Goal: Feedback & Contribution: Contribute content

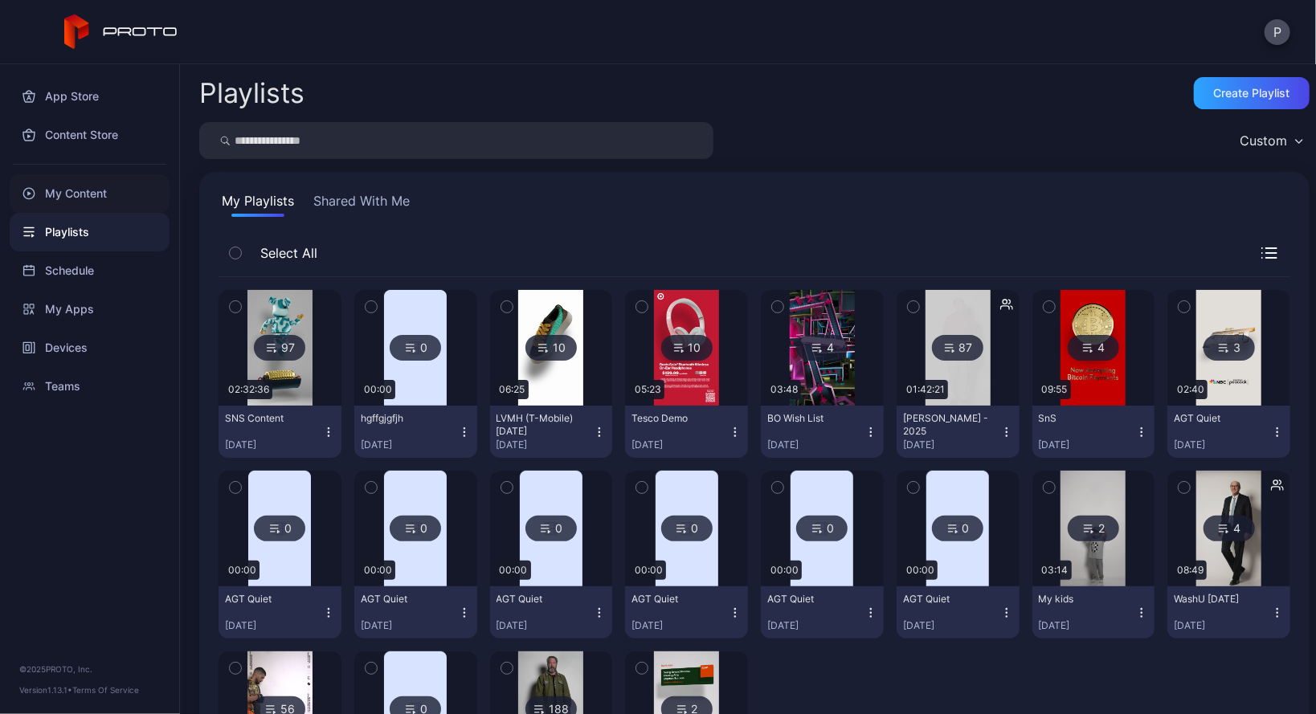
click at [105, 198] on div "My Content" at bounding box center [90, 193] width 160 height 39
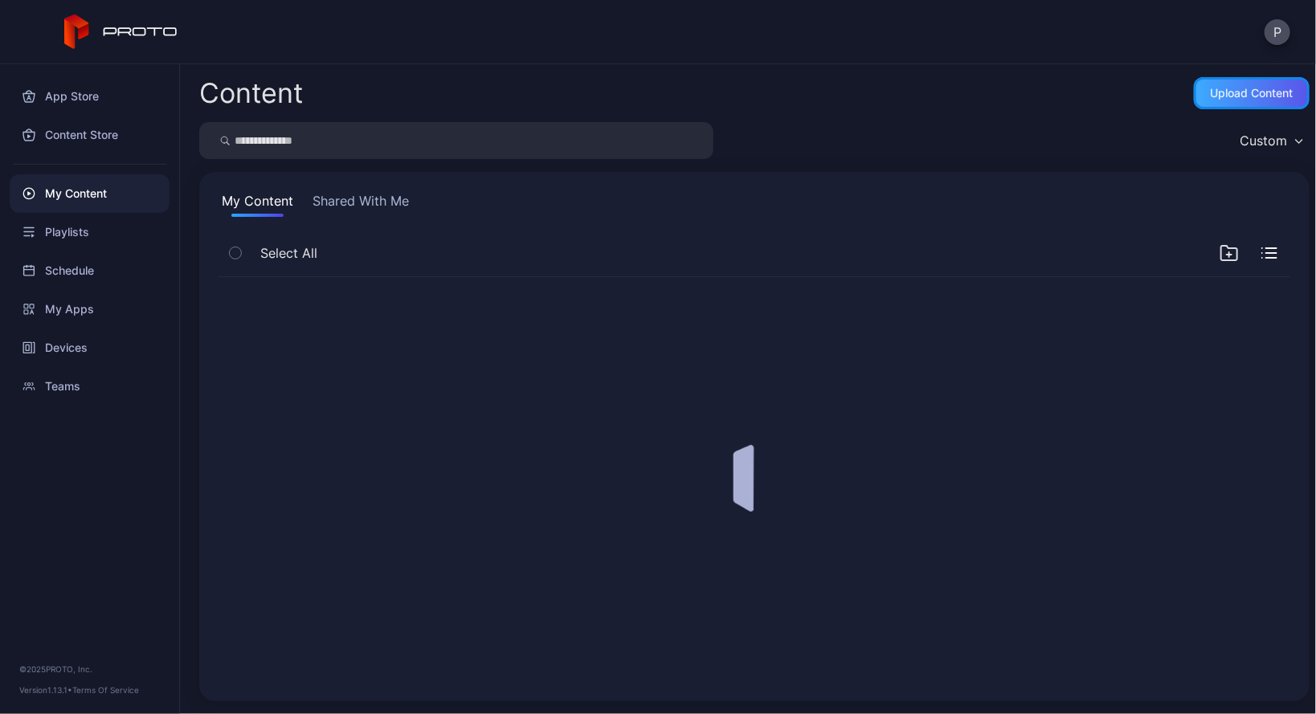
click at [1236, 90] on div "Upload Content" at bounding box center [1251, 93] width 83 height 13
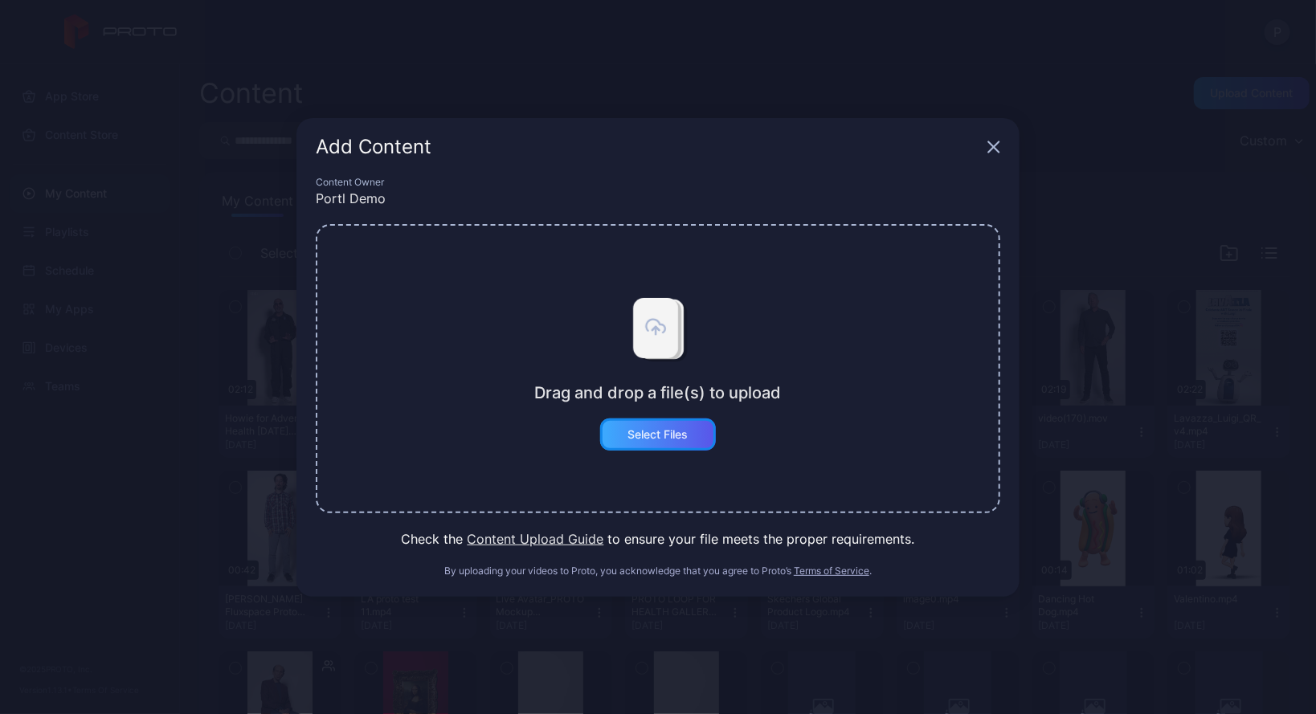
click at [671, 447] on div "Select Files" at bounding box center [658, 434] width 116 height 32
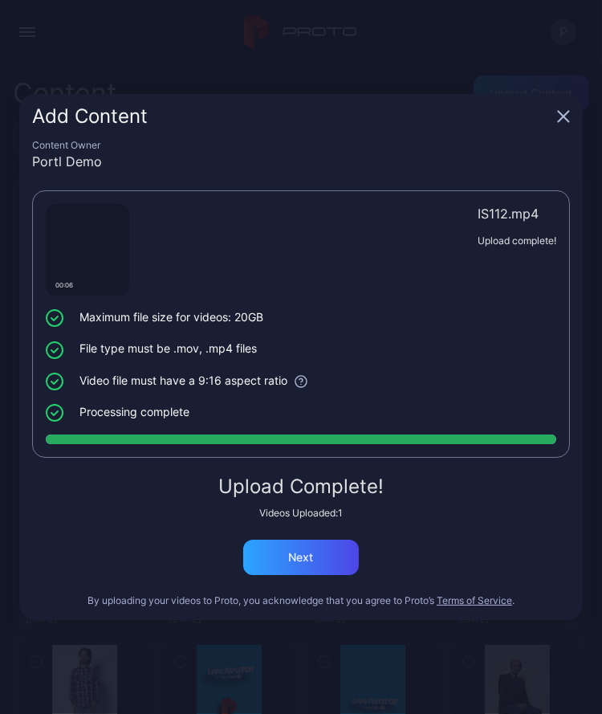
click at [562, 120] on icon "button" at bounding box center [563, 116] width 13 height 13
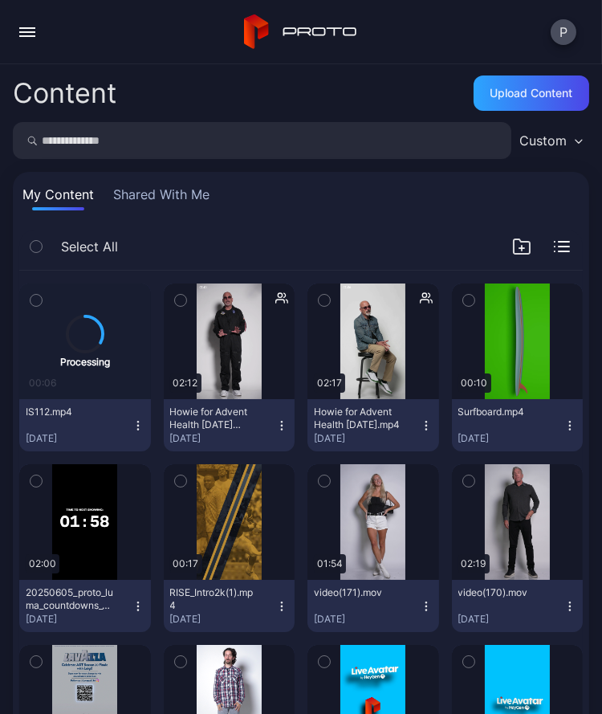
click at [110, 421] on div "IS112.mp4 Sep 29, 2025" at bounding box center [79, 425] width 106 height 39
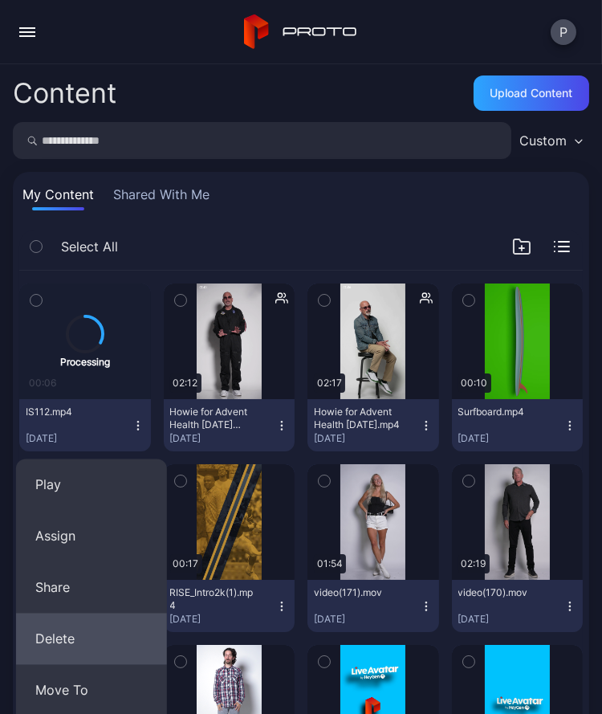
click at [77, 631] on button "Delete" at bounding box center [91, 639] width 151 height 51
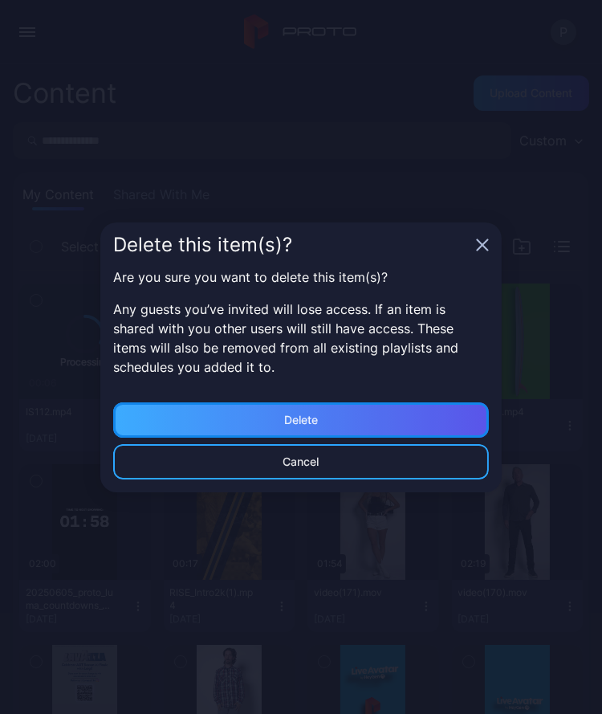
click at [340, 406] on div "Delete" at bounding box center [301, 419] width 376 height 35
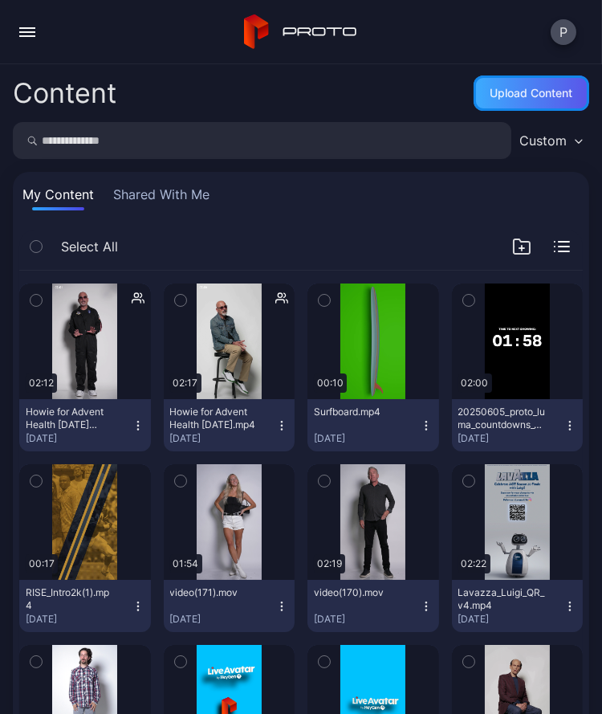
click at [514, 78] on div "Upload Content" at bounding box center [532, 93] width 116 height 35
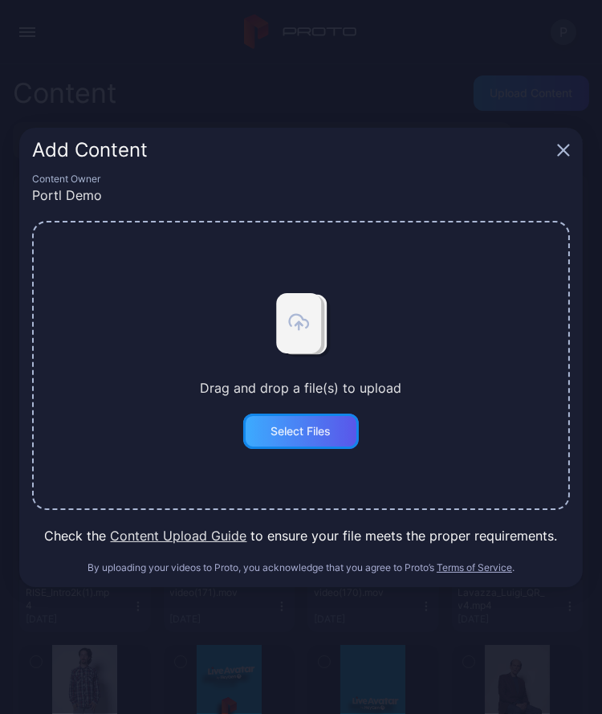
click at [296, 435] on div "Select Files" at bounding box center [301, 431] width 60 height 13
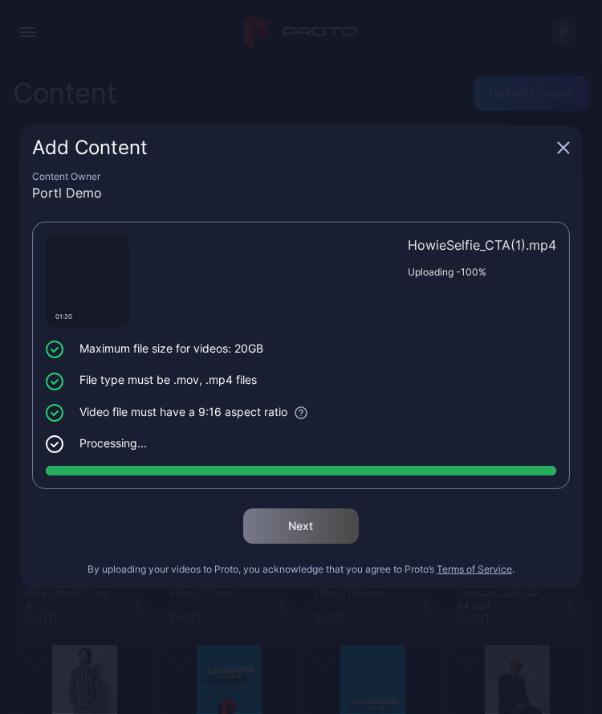
click at [559, 152] on icon "button" at bounding box center [563, 147] width 13 height 13
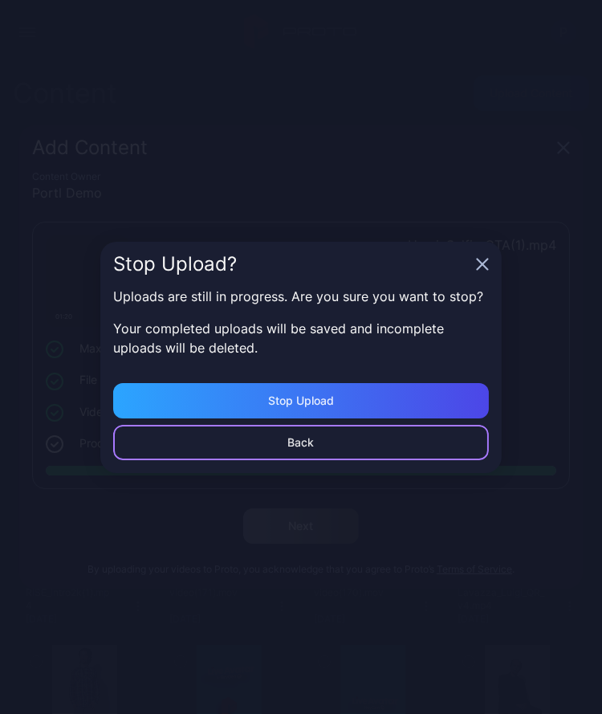
click at [293, 431] on div "Back" at bounding box center [301, 442] width 376 height 35
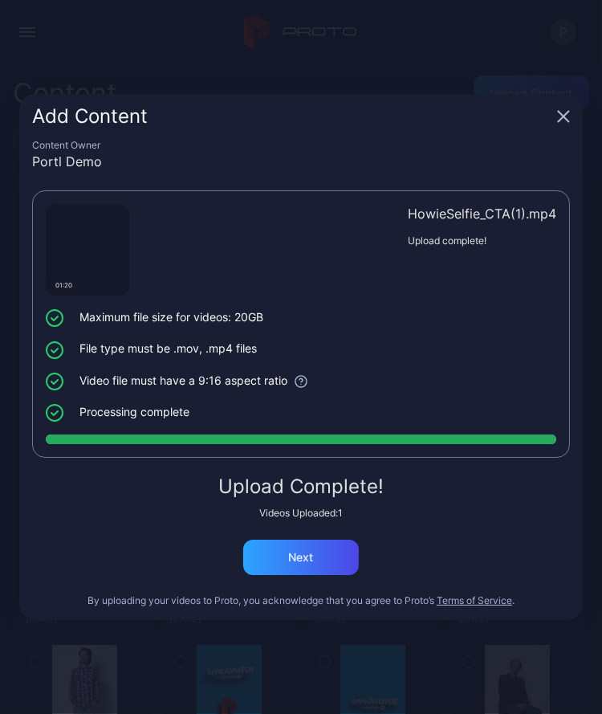
click at [562, 123] on icon "button" at bounding box center [563, 116] width 13 height 13
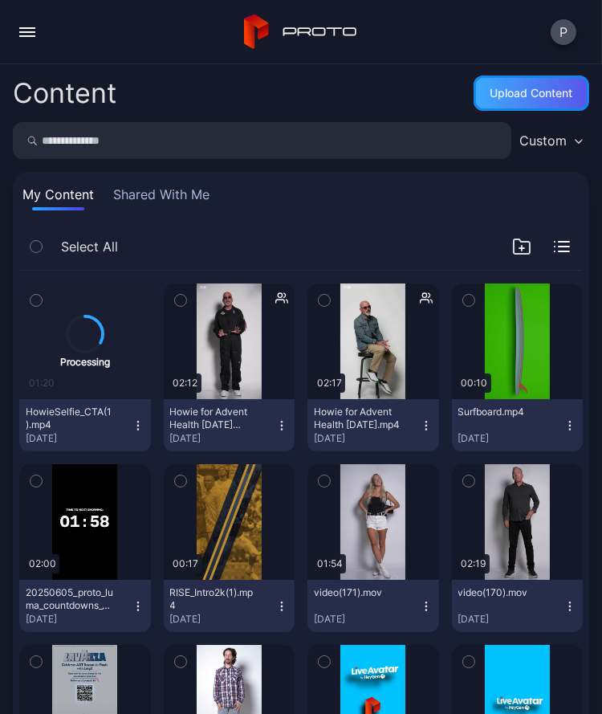
click at [474, 82] on div "Upload Content" at bounding box center [532, 93] width 116 height 35
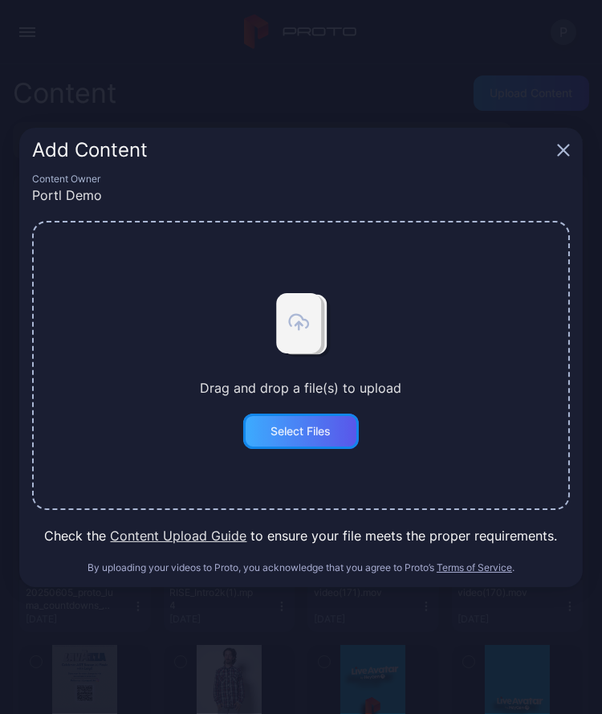
click at [296, 435] on div "Select Files" at bounding box center [301, 431] width 60 height 13
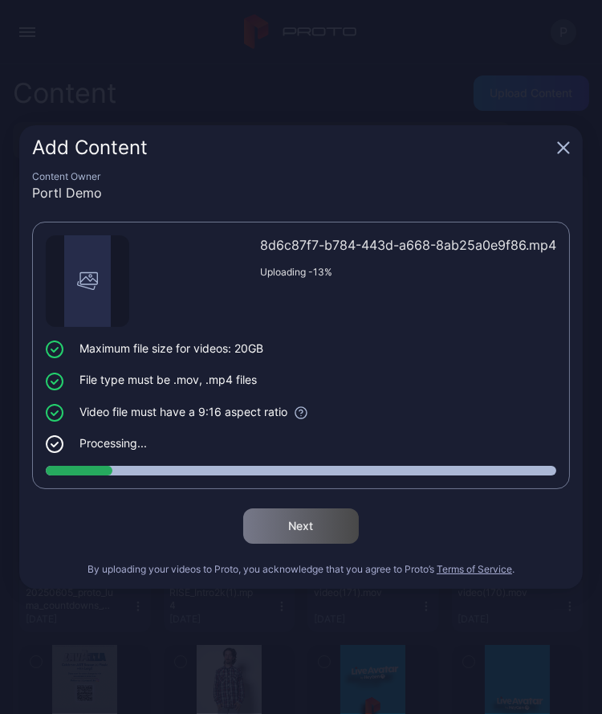
click at [562, 154] on icon "button" at bounding box center [563, 147] width 13 height 13
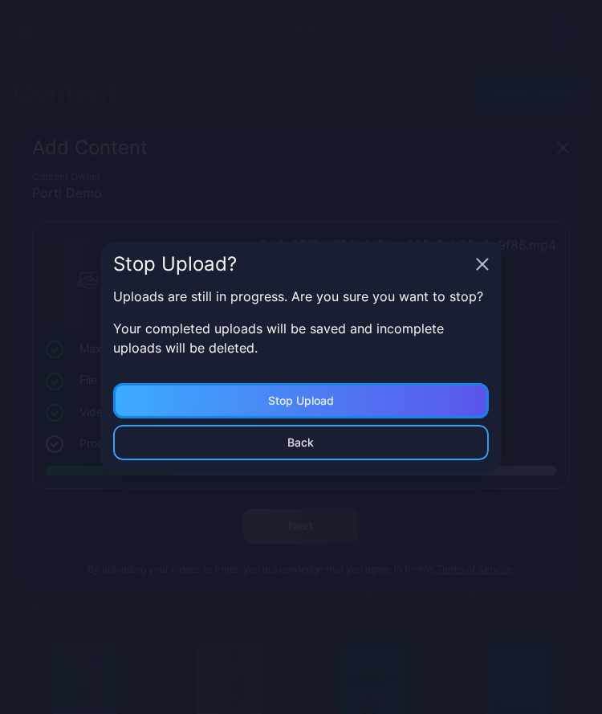
click at [377, 400] on div "Stop Upload" at bounding box center [301, 400] width 376 height 35
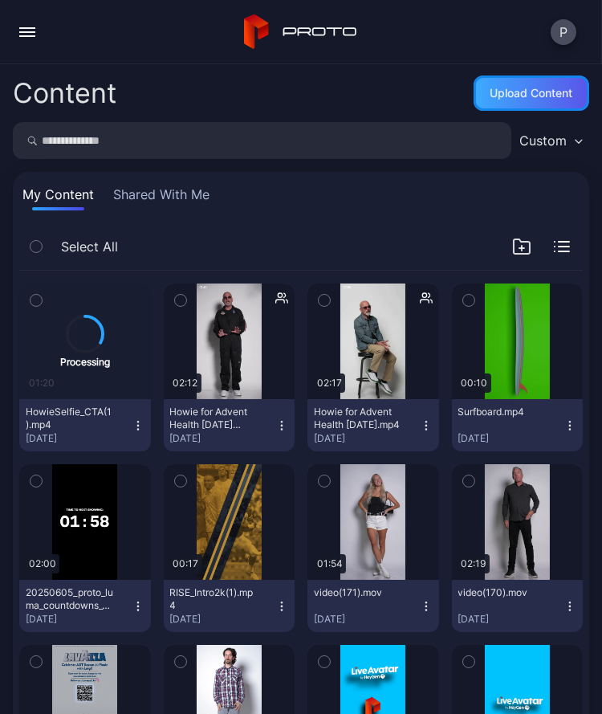
click at [541, 92] on div "Upload Content" at bounding box center [532, 93] width 83 height 13
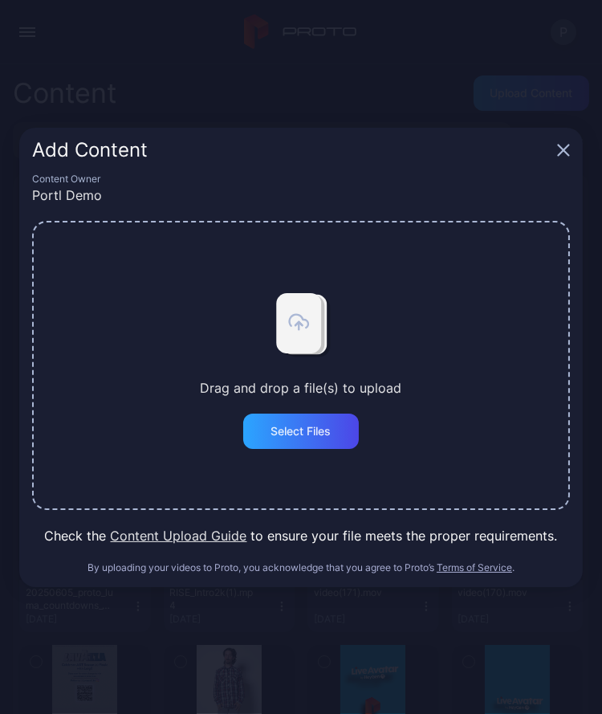
click at [301, 452] on div "Drag and drop a file(s) to upload Select Files" at bounding box center [301, 365] width 538 height 289
click at [305, 442] on div "Select Files" at bounding box center [301, 431] width 116 height 35
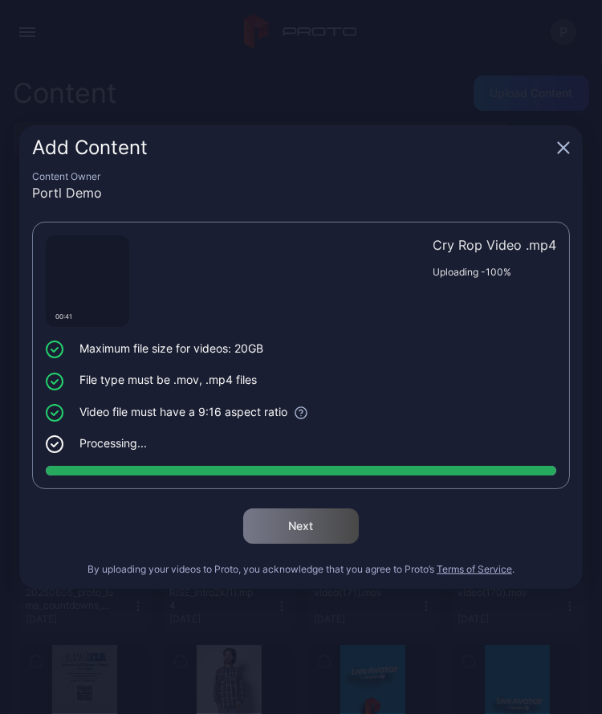
click at [565, 146] on icon "button" at bounding box center [563, 147] width 13 height 13
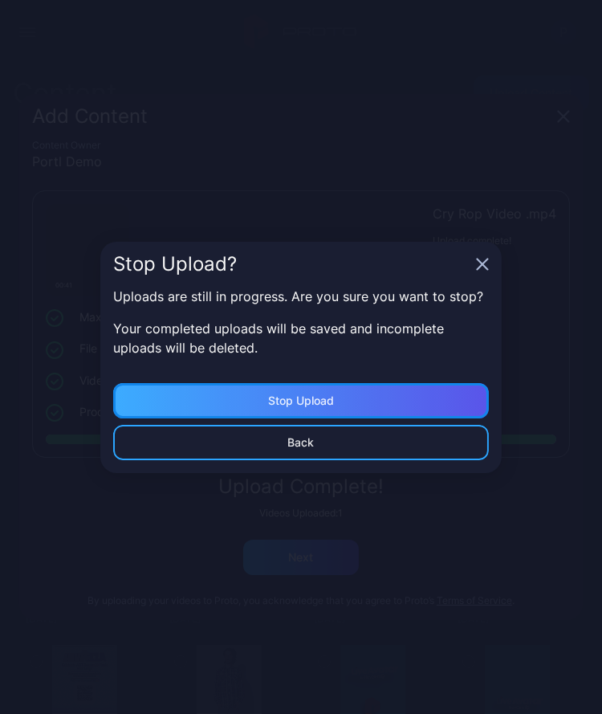
click at [339, 401] on div "Stop Upload" at bounding box center [301, 400] width 376 height 35
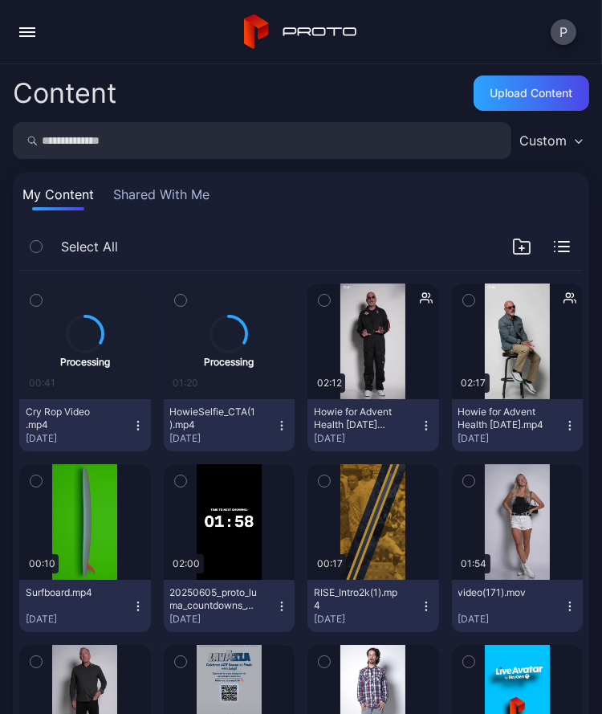
click at [280, 425] on icon "button" at bounding box center [281, 425] width 13 height 13
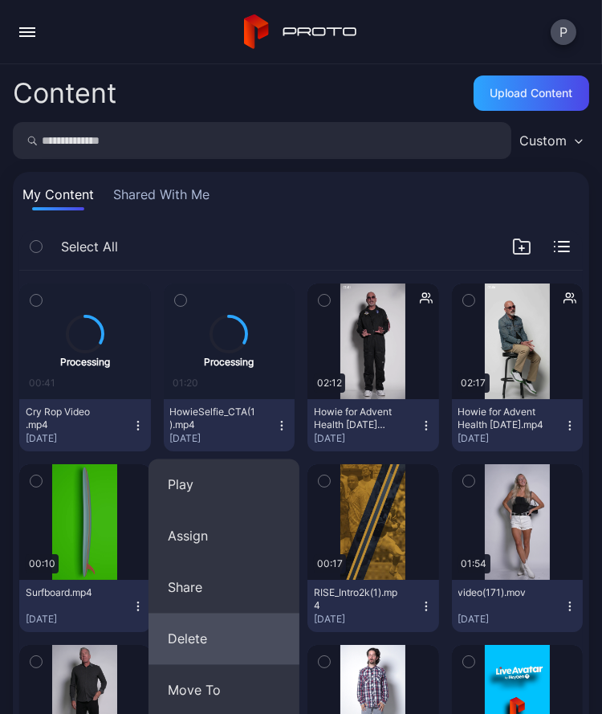
click at [195, 633] on button "Delete" at bounding box center [224, 639] width 151 height 51
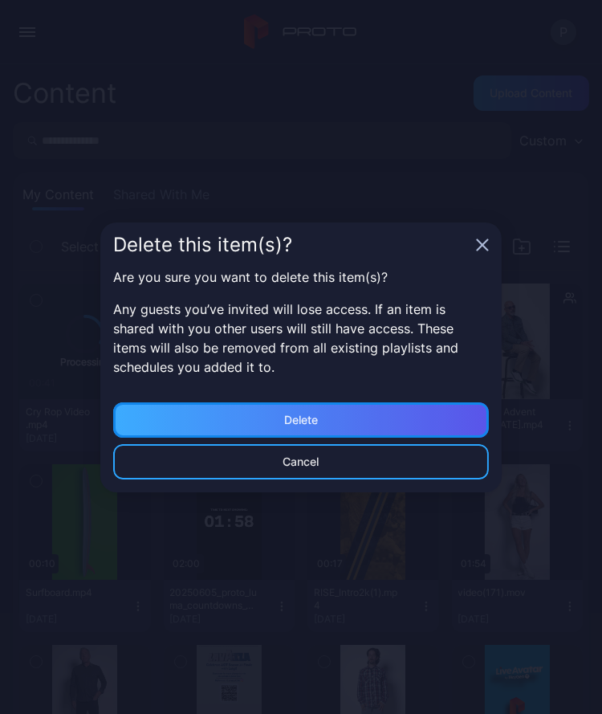
click at [369, 416] on div "Delete" at bounding box center [301, 419] width 376 height 35
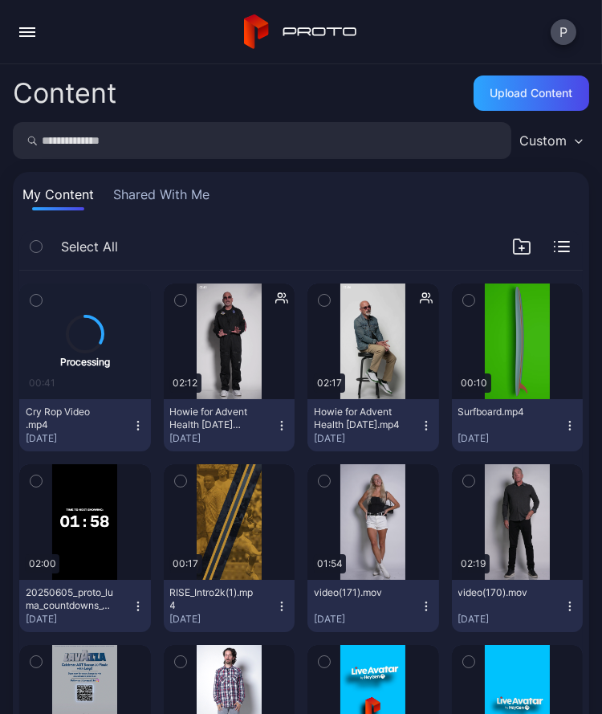
click at [137, 422] on icon "button" at bounding box center [138, 425] width 13 height 13
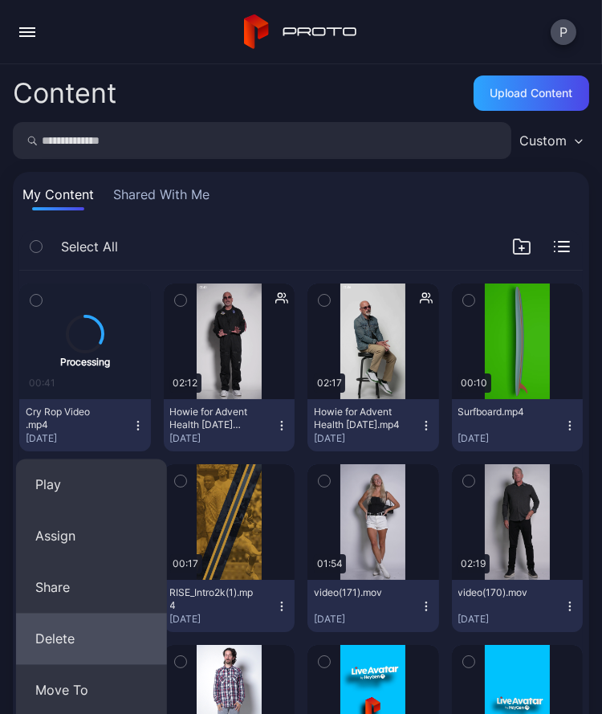
click at [75, 618] on button "Delete" at bounding box center [91, 639] width 151 height 51
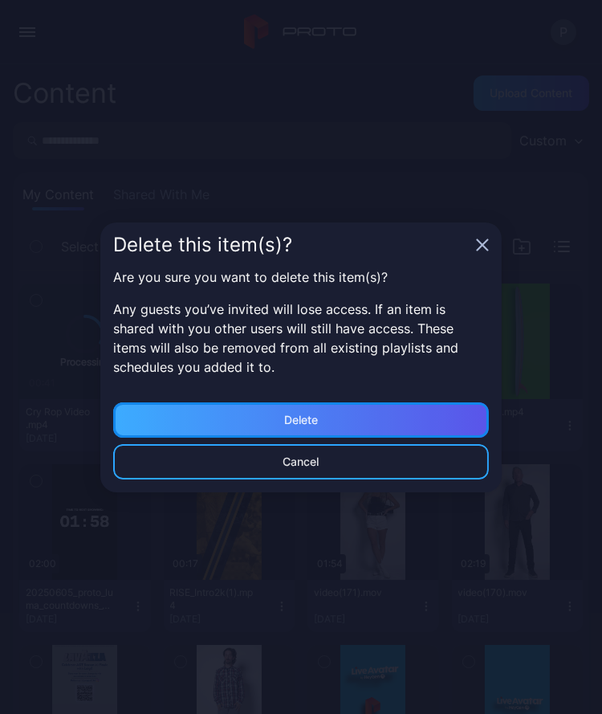
click at [258, 402] on div "Delete" at bounding box center [301, 419] width 376 height 35
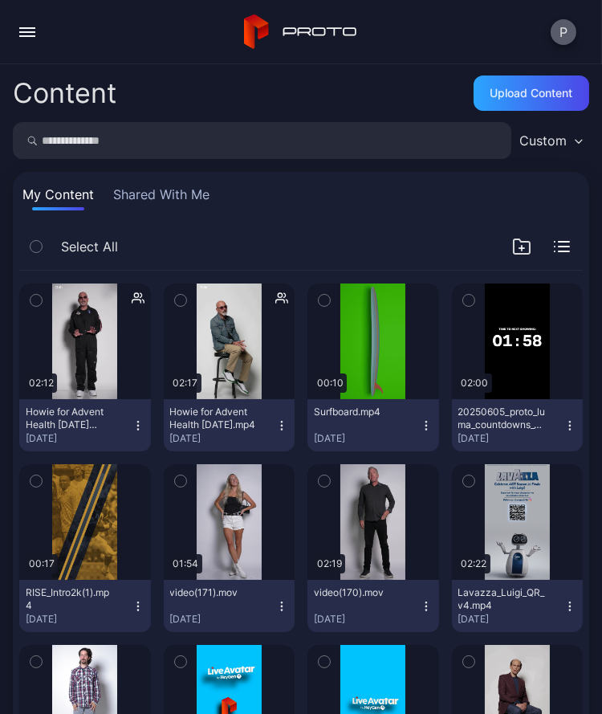
click at [551, 31] on button "P" at bounding box center [564, 32] width 26 height 26
click at [551, 22] on div "P" at bounding box center [564, 32] width 26 height 26
click at [322, 301] on icon "button" at bounding box center [324, 301] width 4 height 2
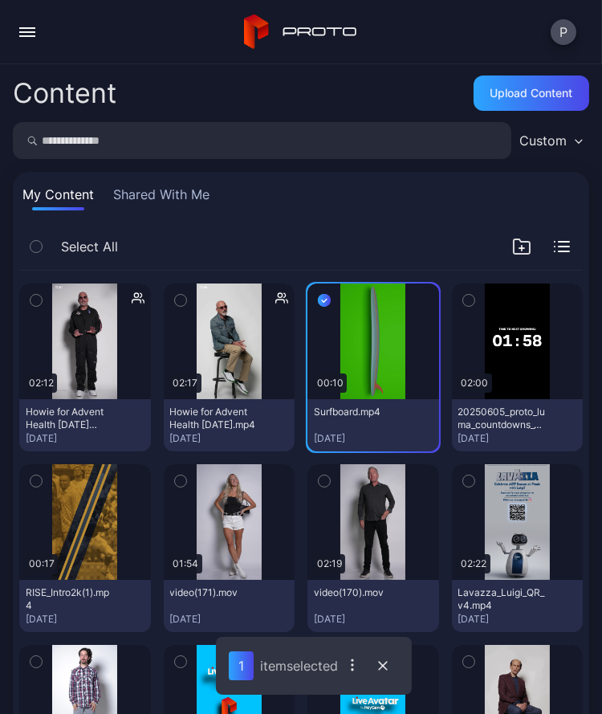
click at [463, 293] on icon "button" at bounding box center [468, 301] width 11 height 18
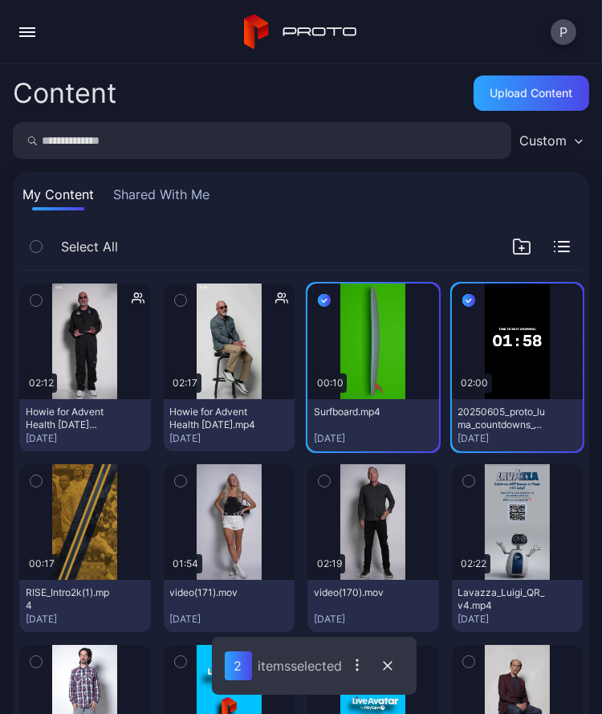
click at [39, 478] on icon "button" at bounding box center [36, 481] width 11 height 18
click at [365, 666] on icon "button" at bounding box center [357, 665] width 16 height 16
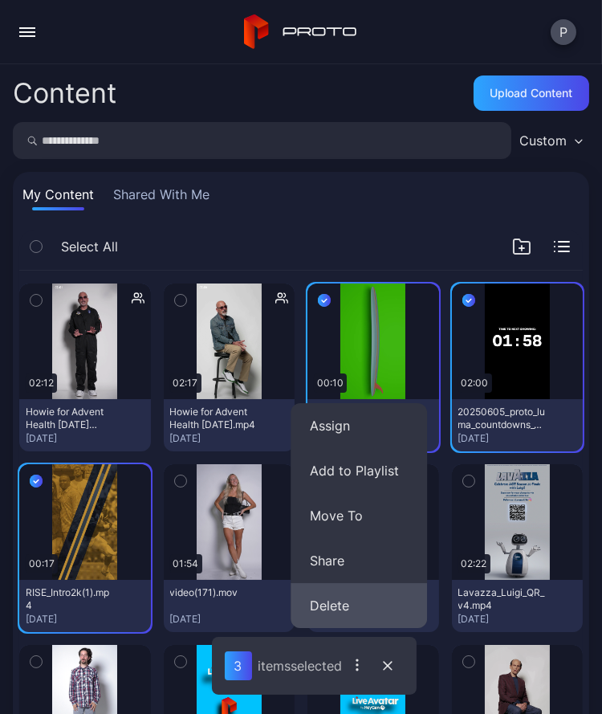
click at [353, 598] on button "Delete" at bounding box center [359, 605] width 137 height 45
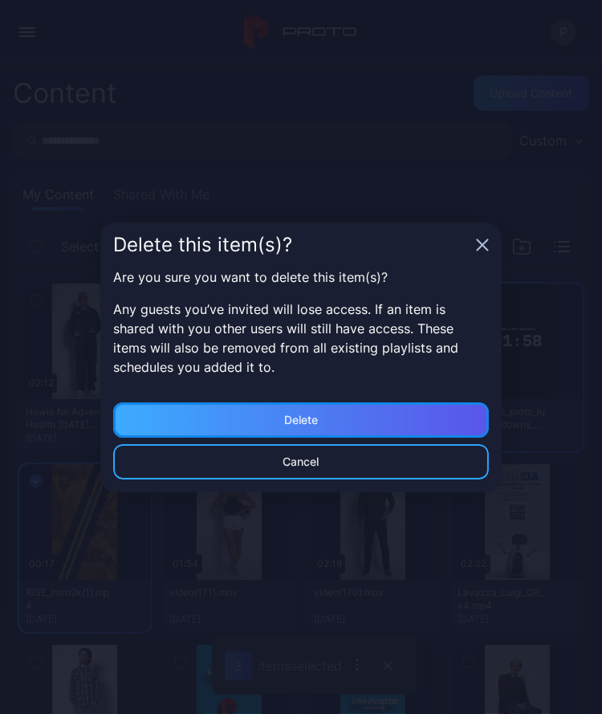
click at [369, 424] on div "Delete" at bounding box center [301, 419] width 376 height 35
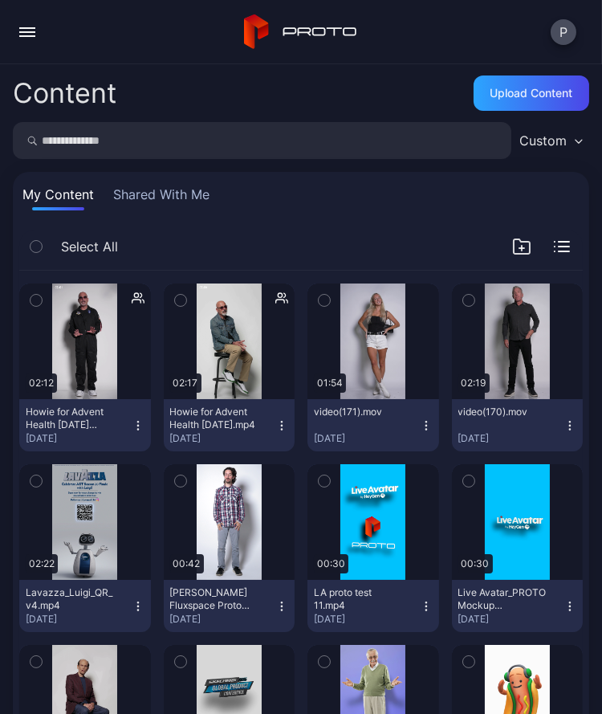
click at [552, 23] on div "P" at bounding box center [564, 32] width 26 height 26
click at [553, 27] on button "P" at bounding box center [564, 32] width 26 height 26
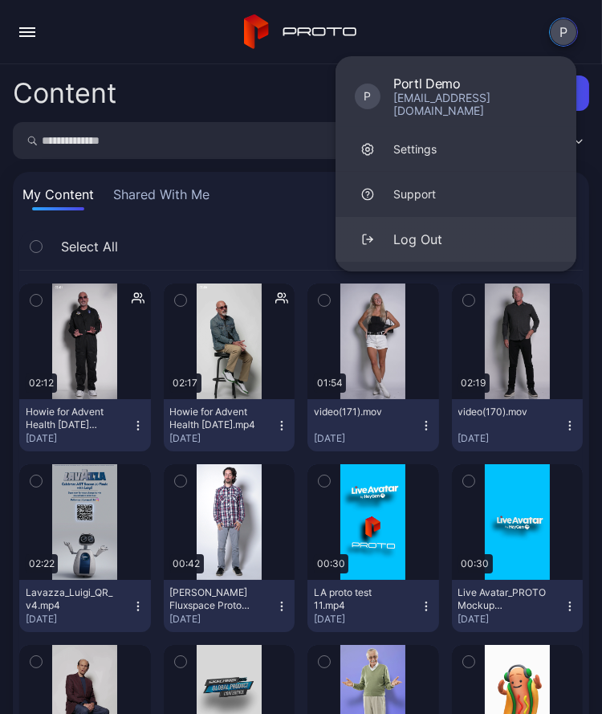
click at [412, 218] on button "Log Out" at bounding box center [456, 239] width 241 height 45
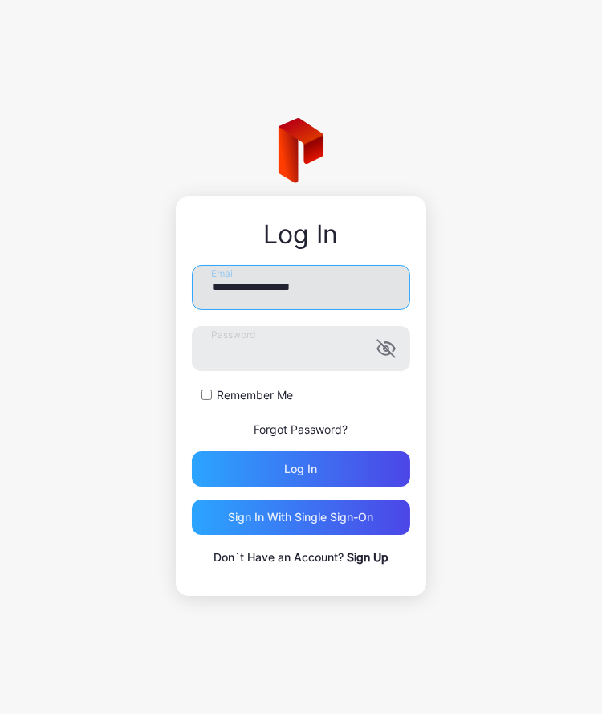
click at [269, 300] on input "**********" at bounding box center [301, 287] width 218 height 45
type input "**********"
click at [296, 486] on div "**********" at bounding box center [301, 416] width 218 height 302
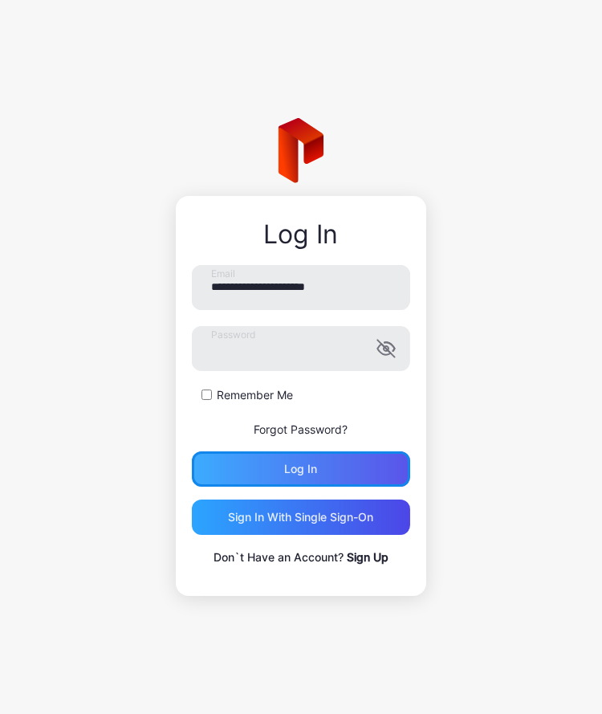
click at [302, 474] on div "Log in" at bounding box center [301, 469] width 33 height 13
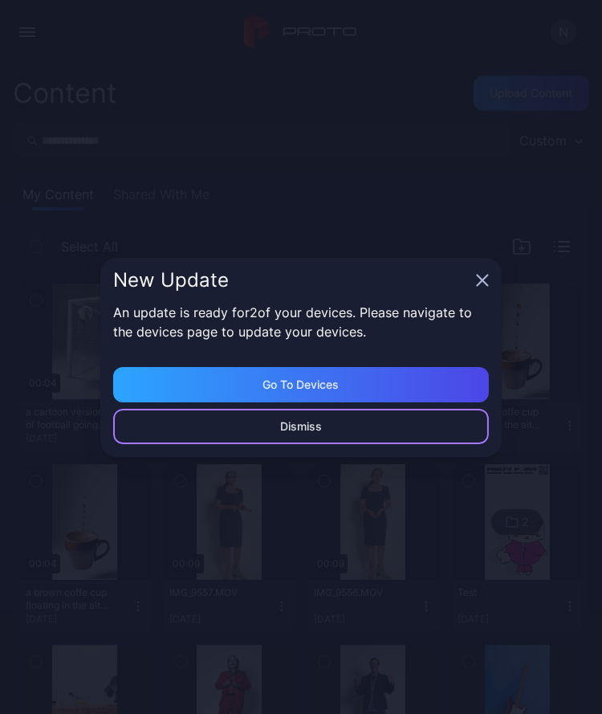
click at [302, 431] on div "Dismiss" at bounding box center [301, 426] width 42 height 13
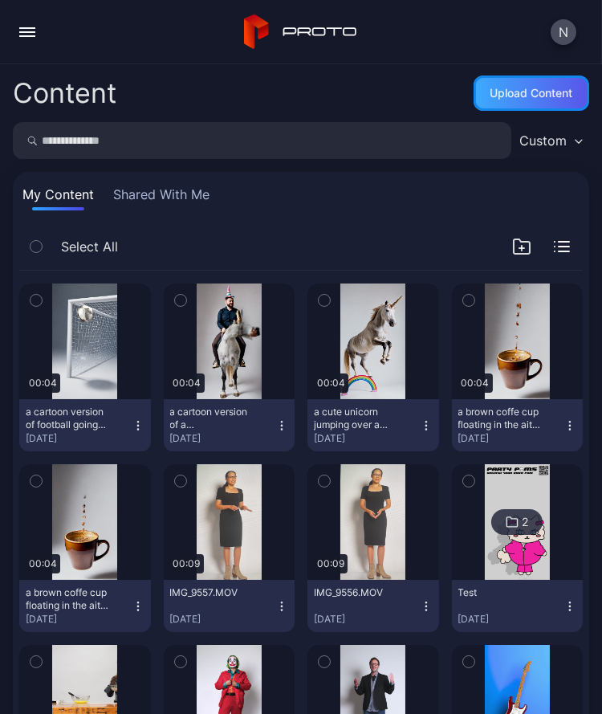
click at [525, 96] on div "Upload Content" at bounding box center [532, 93] width 83 height 13
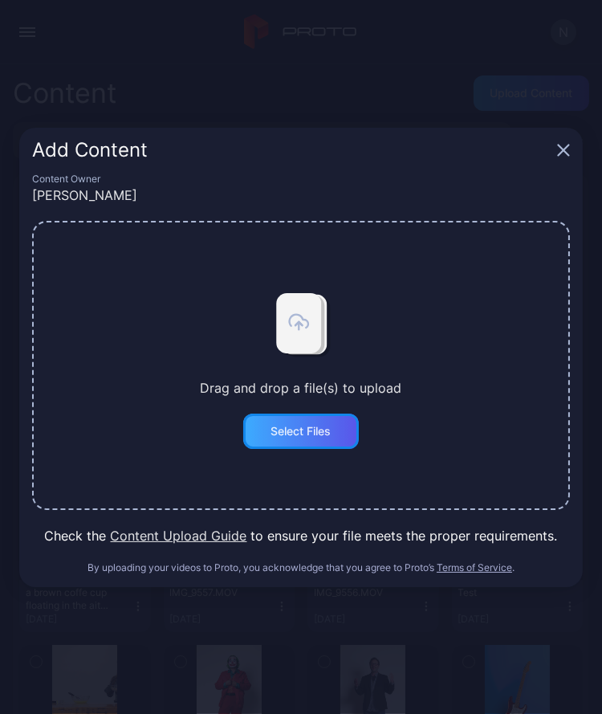
click at [312, 422] on div "Select Files" at bounding box center [301, 431] width 116 height 35
click at [331, 427] on button "Select Files" at bounding box center [301, 431] width 116 height 35
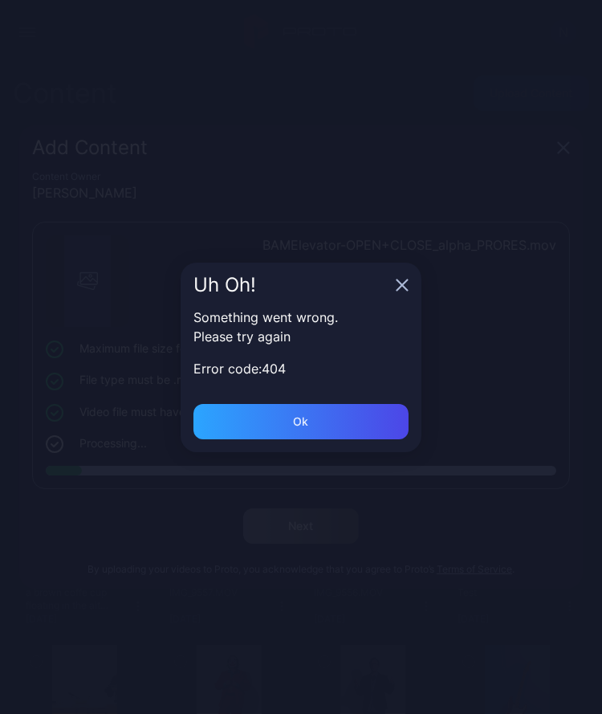
click at [399, 280] on icon "button" at bounding box center [402, 285] width 13 height 13
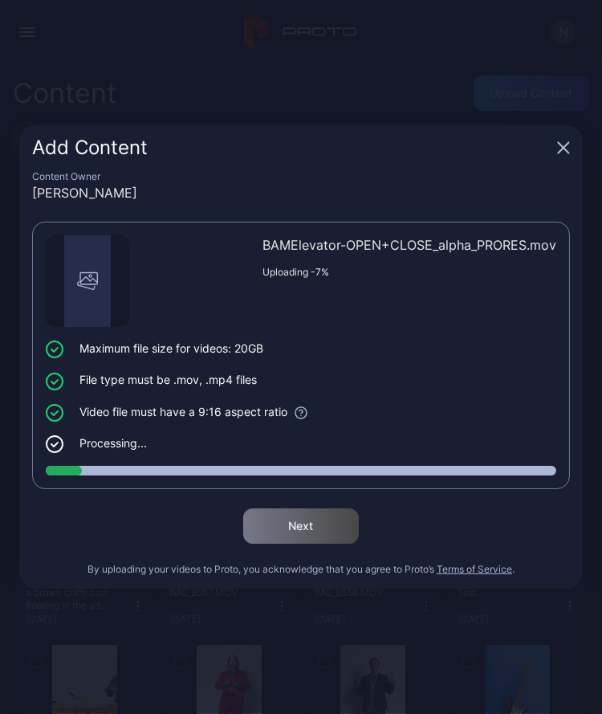
click at [560, 148] on icon "button" at bounding box center [563, 147] width 13 height 13
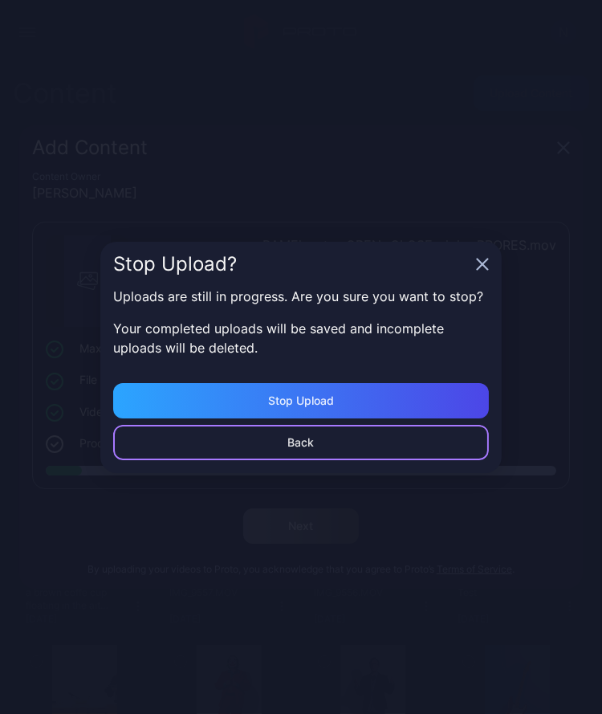
click at [373, 434] on div "Back" at bounding box center [301, 442] width 376 height 35
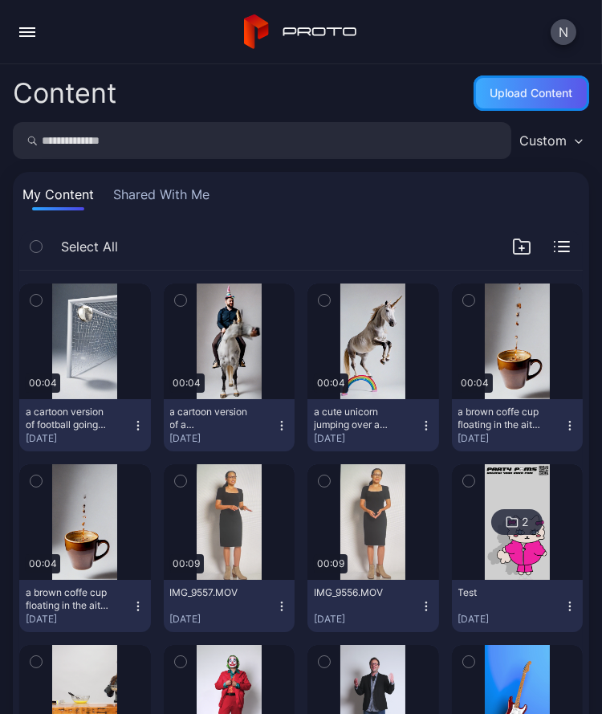
click at [512, 92] on div "Upload Content" at bounding box center [532, 93] width 83 height 13
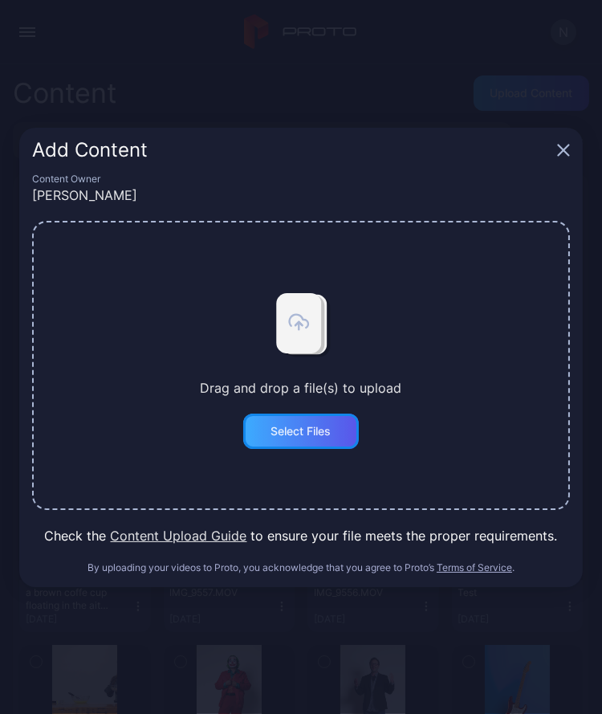
click at [271, 427] on div "Select Files" at bounding box center [301, 431] width 60 height 13
click at [204, 39] on div "Add Content Content Owner Nolan C Drag and drop a file(s) to upload Select File…" at bounding box center [301, 357] width 602 height 714
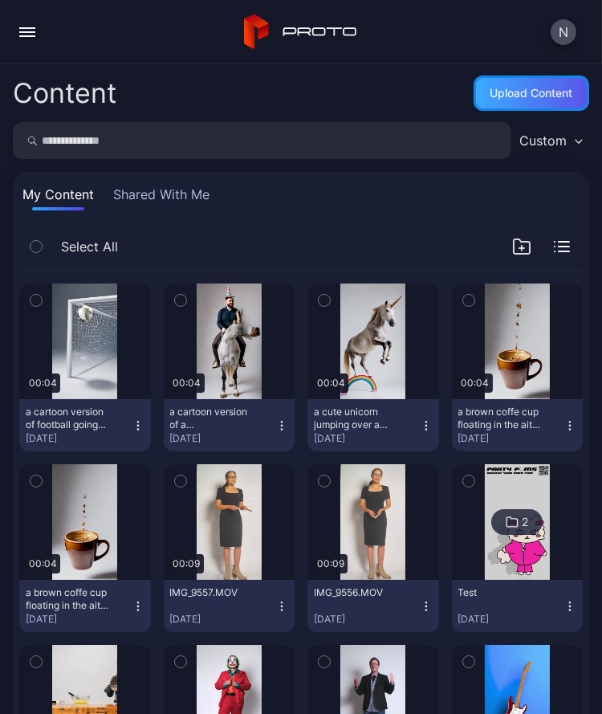
click at [514, 95] on div "Upload Content" at bounding box center [532, 93] width 83 height 13
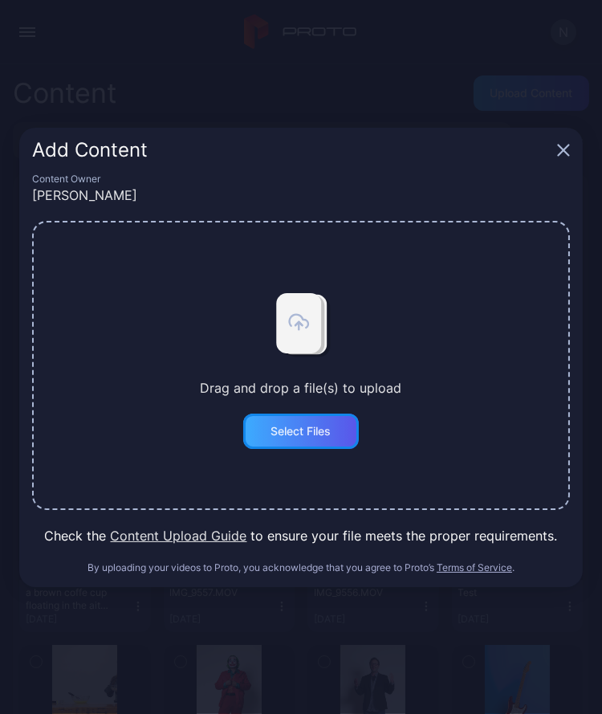
click at [292, 427] on div "Select Files" at bounding box center [301, 431] width 60 height 13
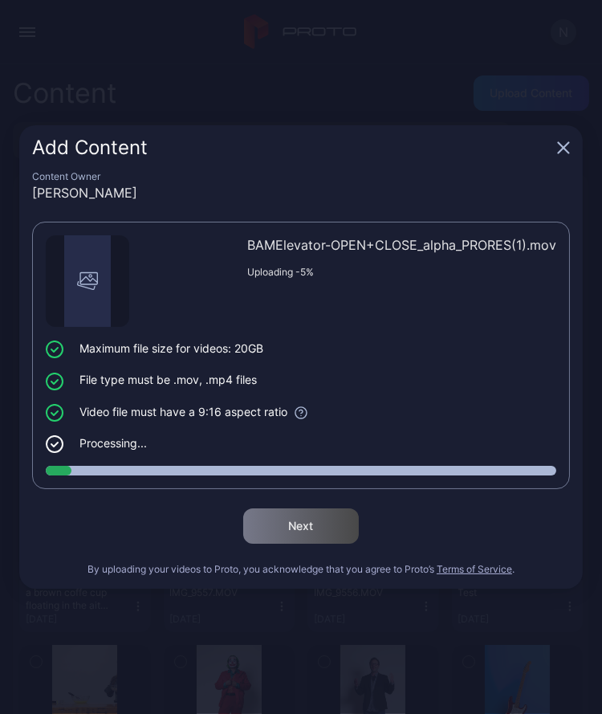
click at [439, 164] on div "Add Content" at bounding box center [301, 147] width 564 height 45
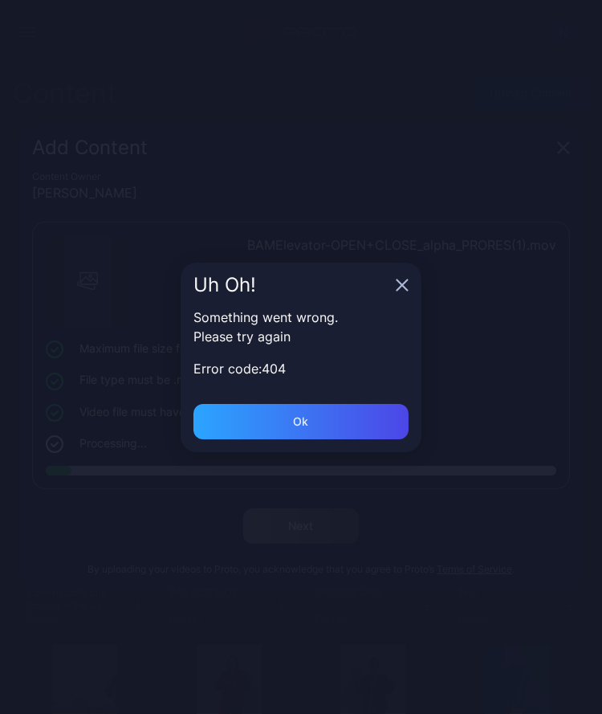
click at [424, 65] on div "Uh Oh! Something went wrong. Please try again Error code: 404 Ok" at bounding box center [301, 357] width 602 height 714
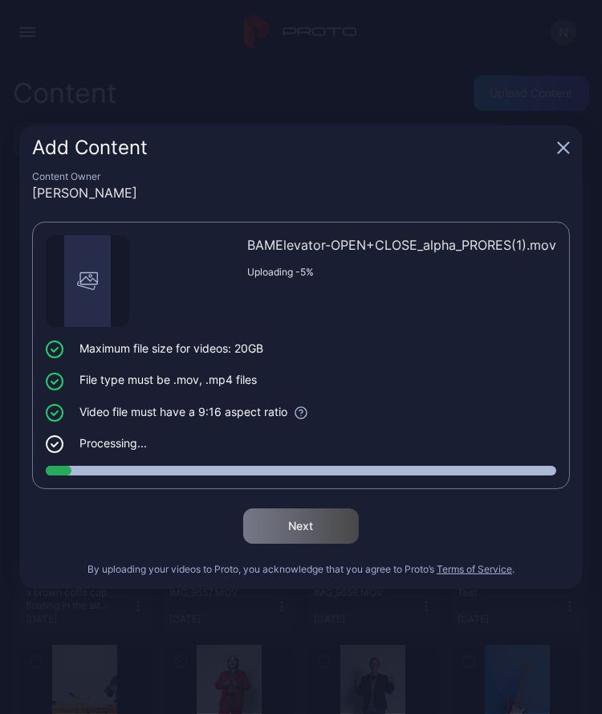
click at [575, 152] on div "Add Content" at bounding box center [301, 147] width 564 height 45
click at [562, 148] on icon "button" at bounding box center [564, 148] width 10 height 10
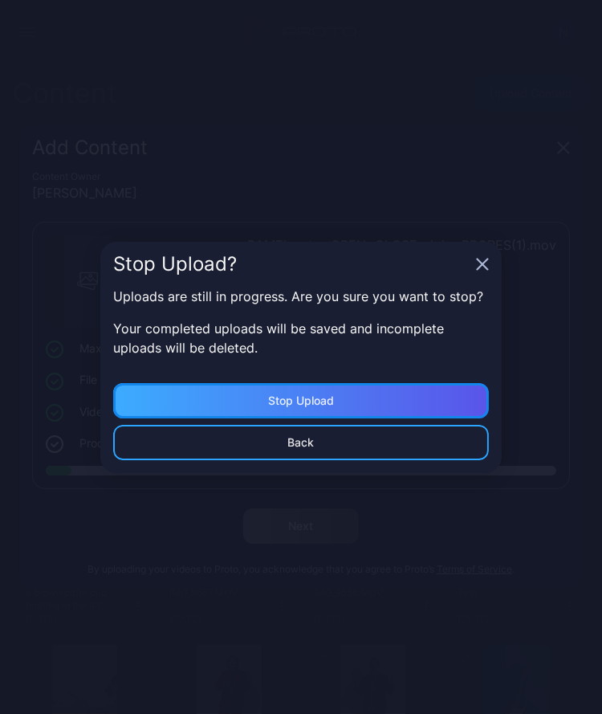
click at [292, 392] on div "Stop Upload" at bounding box center [301, 400] width 376 height 35
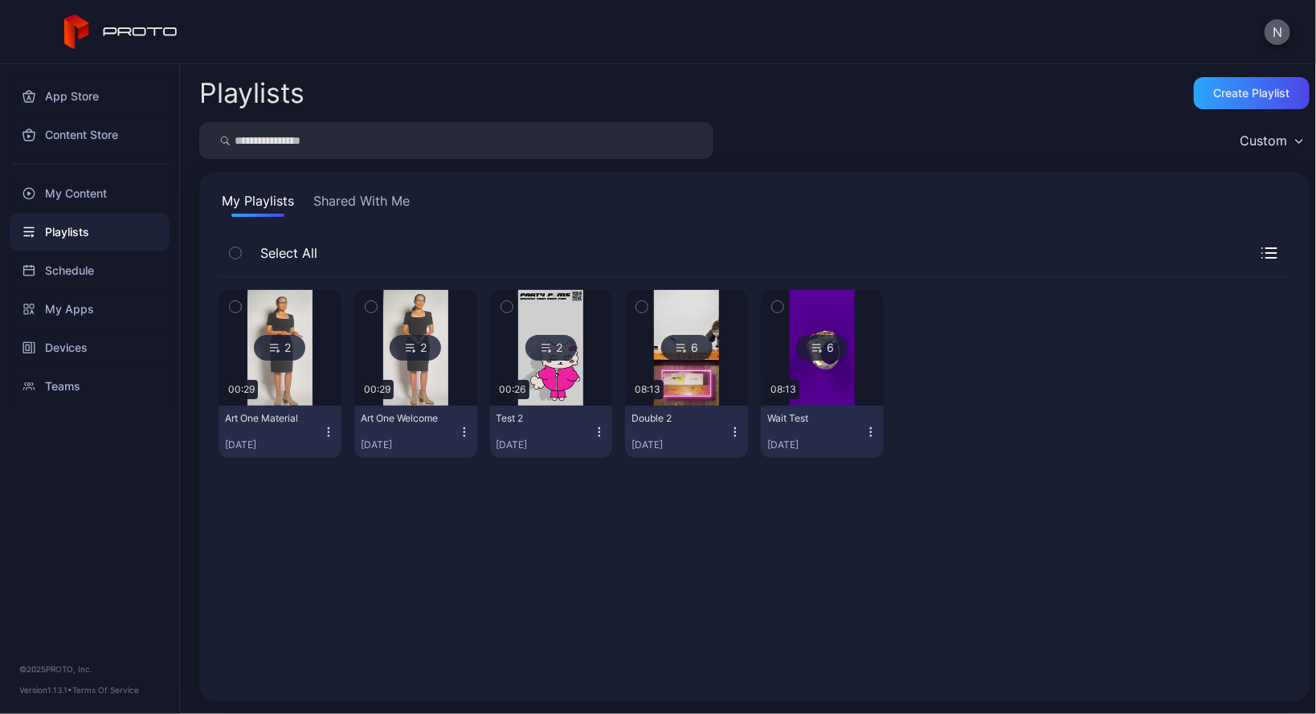
click at [1284, 23] on button "N" at bounding box center [1277, 32] width 26 height 26
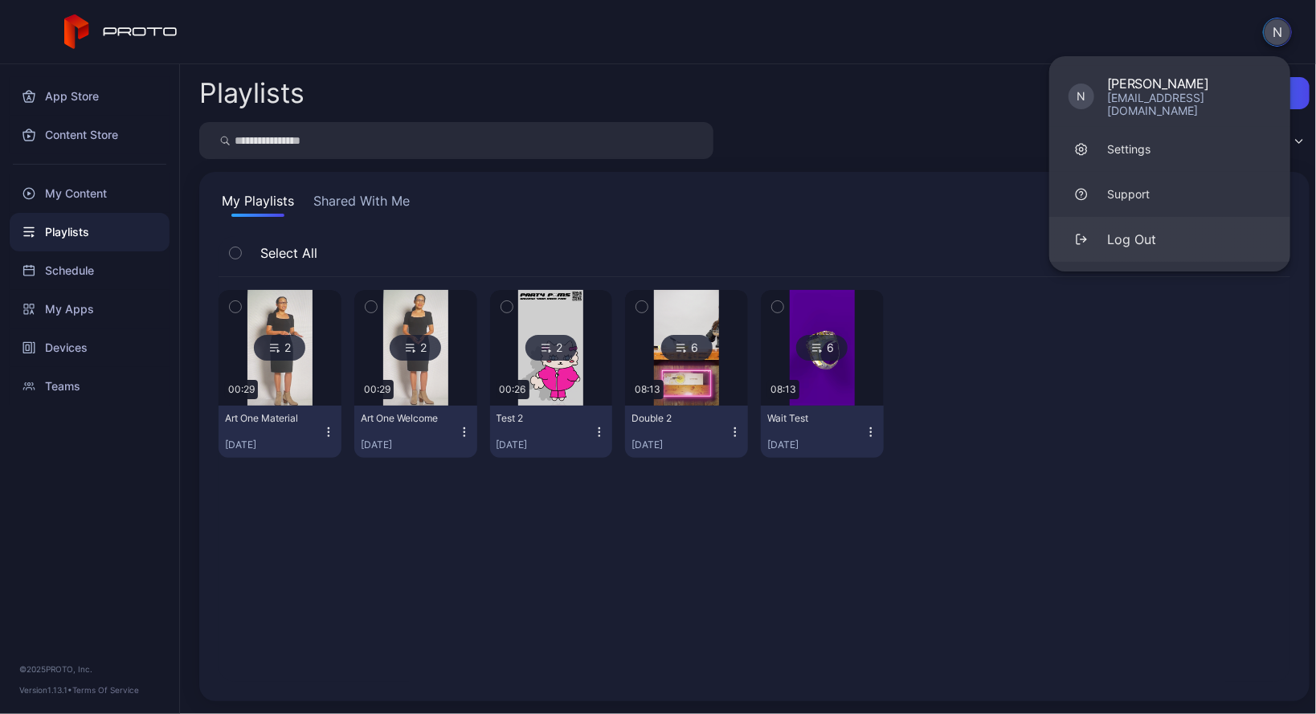
click at [1134, 237] on button "Log Out" at bounding box center [1169, 239] width 241 height 45
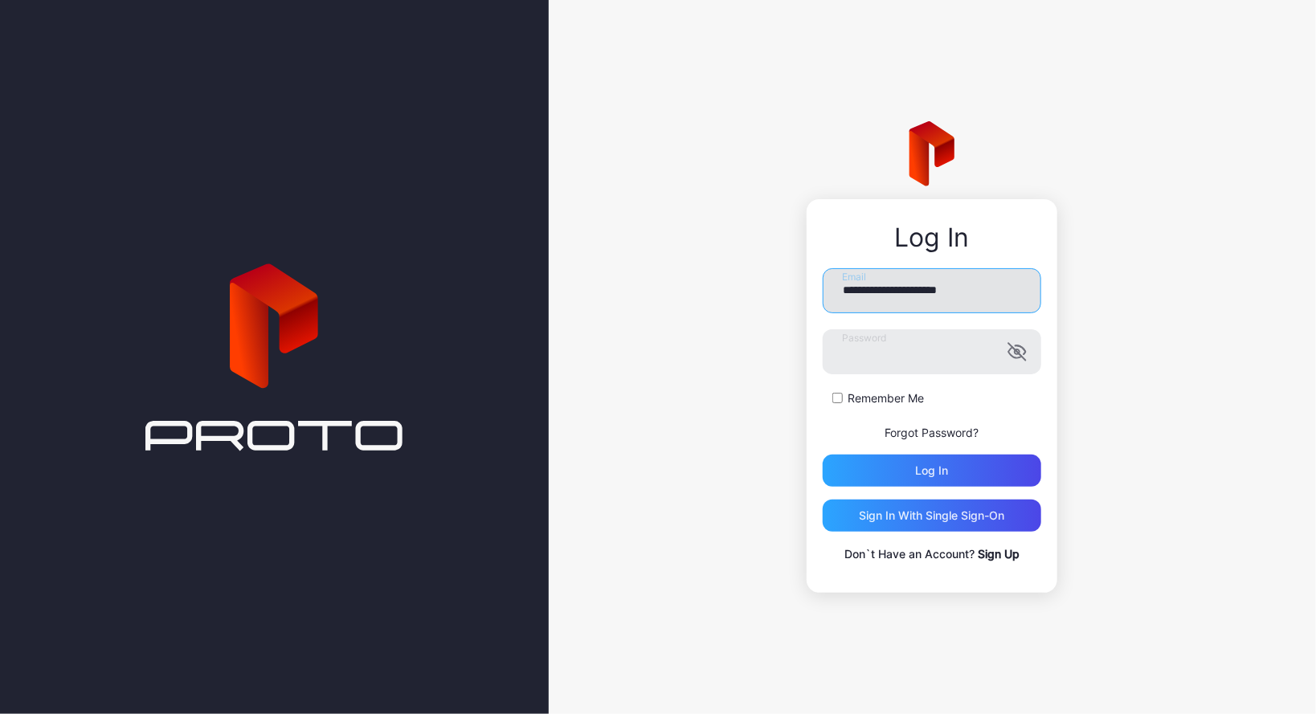
click at [935, 284] on input "**********" at bounding box center [931, 290] width 218 height 45
type input "**********"
click at [929, 465] on div "Log in" at bounding box center [932, 470] width 33 height 13
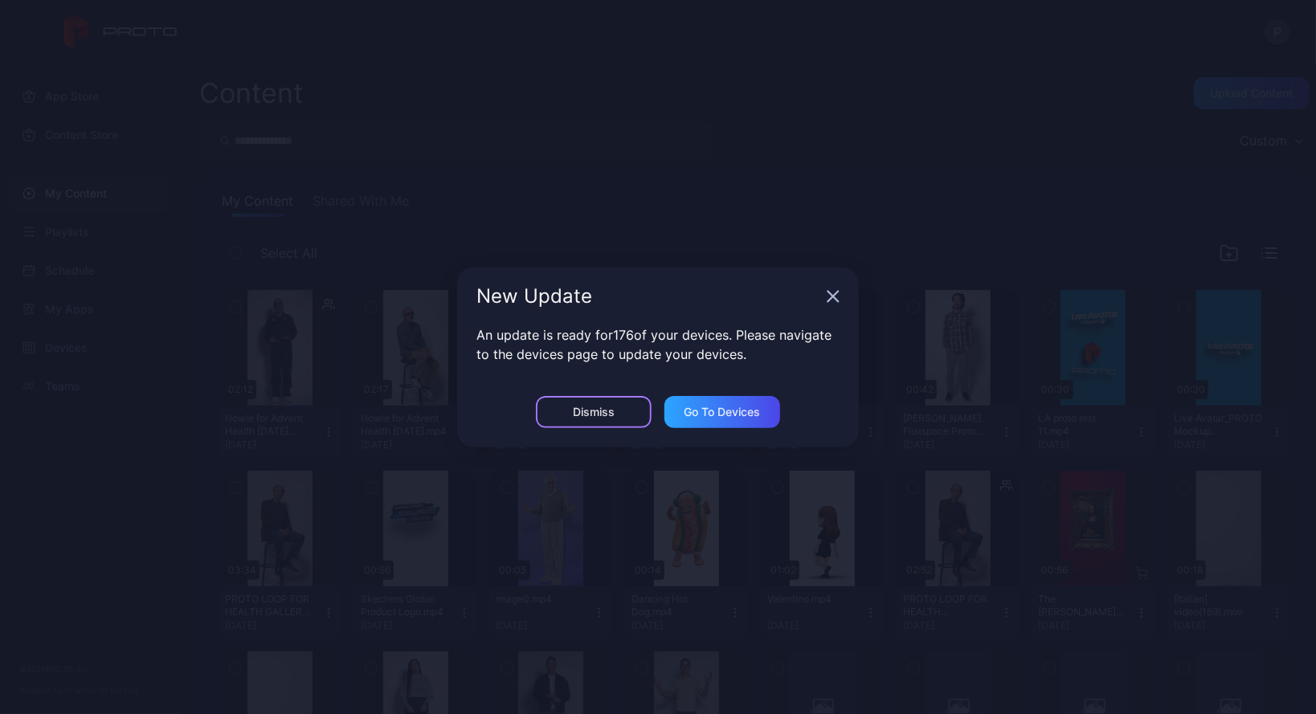
click at [608, 411] on div "Dismiss" at bounding box center [594, 412] width 42 height 13
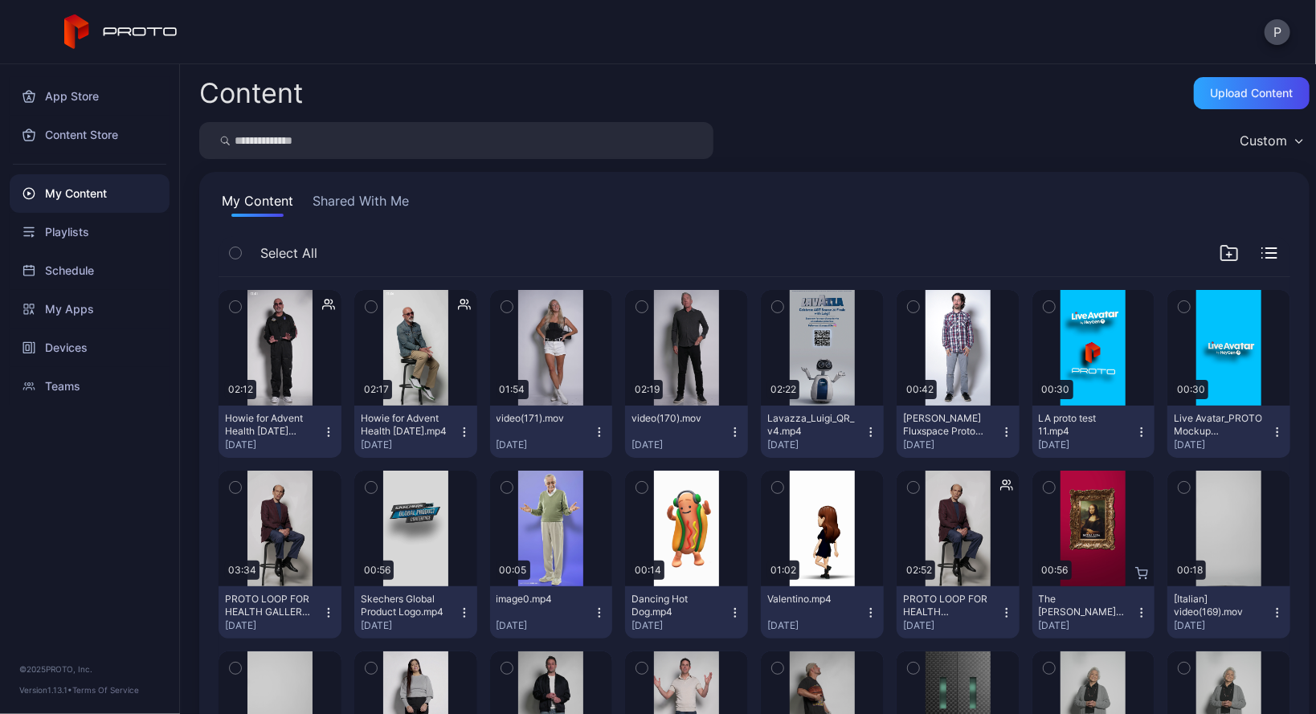
click at [1292, 92] on div "Content Upload Content Custom My Content Shared With Me Select All Preview 02:1…" at bounding box center [748, 389] width 1136 height 650
click at [1247, 91] on div "Upload Content" at bounding box center [1251, 93] width 83 height 13
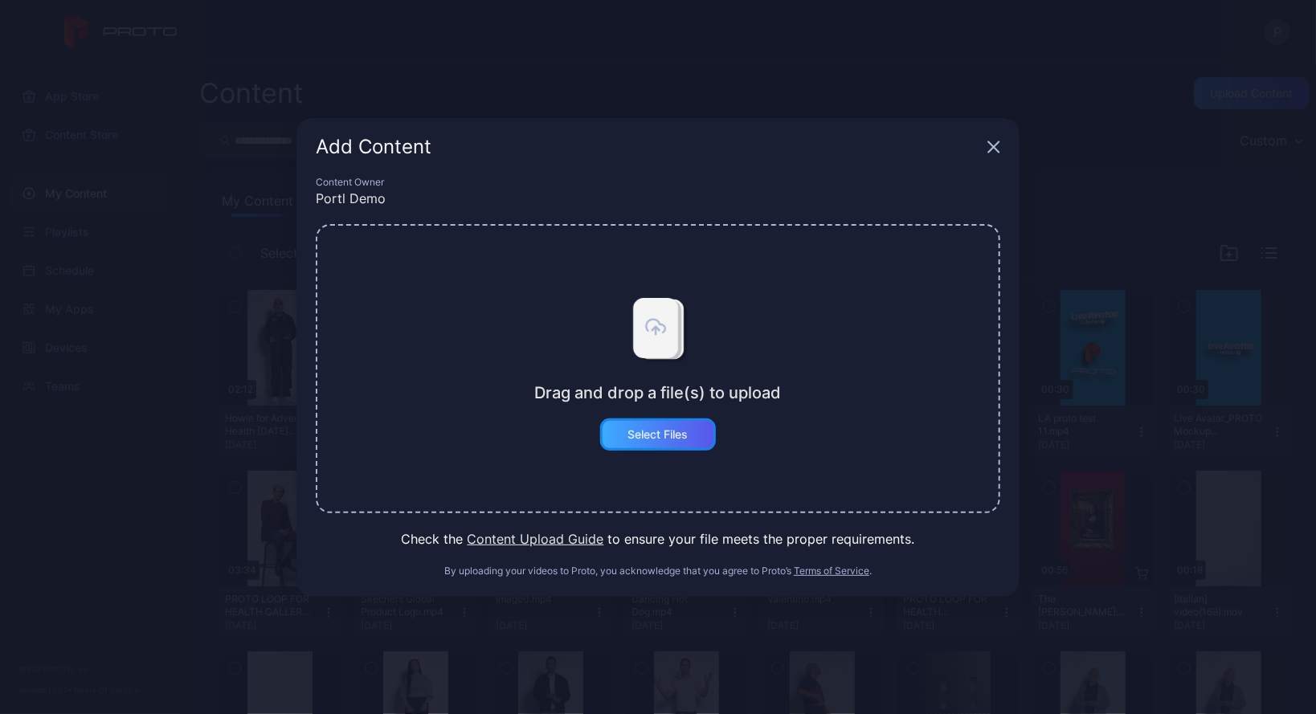
click at [655, 442] on div "Select Files" at bounding box center [658, 434] width 116 height 32
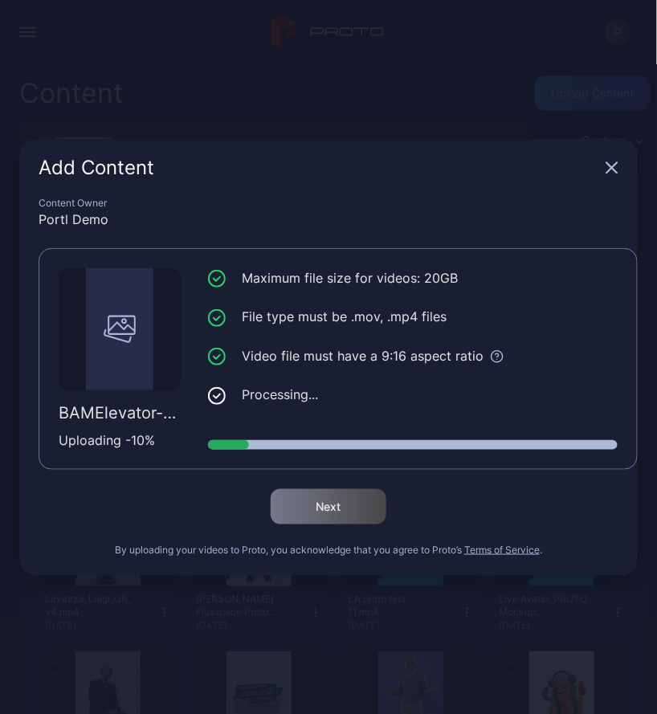
click at [464, 141] on div "Add Content" at bounding box center [328, 168] width 618 height 58
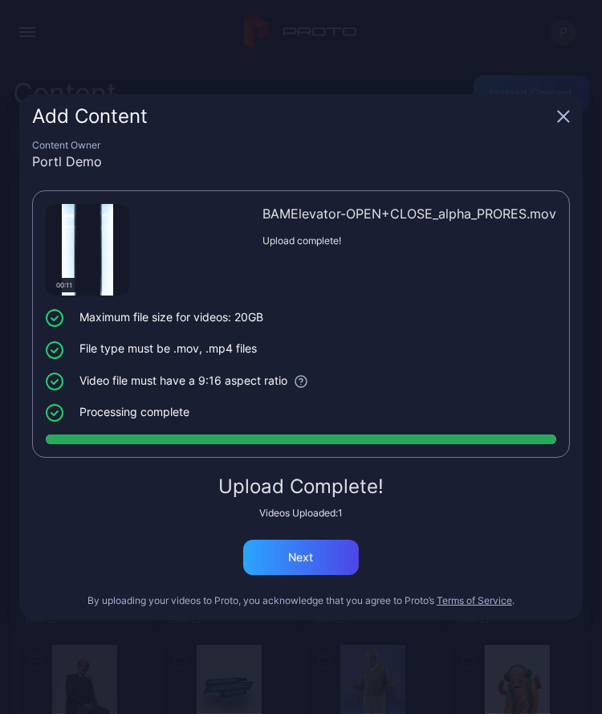
click at [557, 119] on div "Add Content" at bounding box center [301, 116] width 564 height 45
click at [560, 119] on icon "button" at bounding box center [563, 116] width 13 height 13
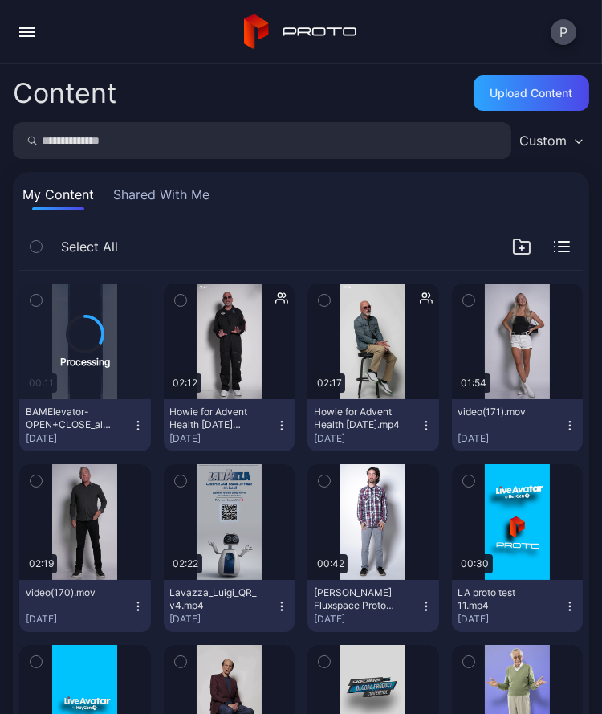
click at [31, 38] on button "button" at bounding box center [27, 32] width 32 height 32
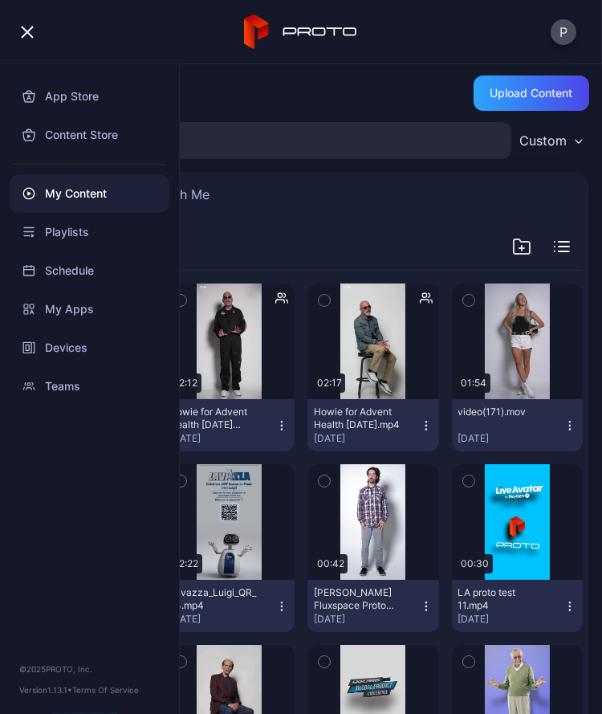
click at [549, 27] on div "P" at bounding box center [301, 32] width 602 height 64
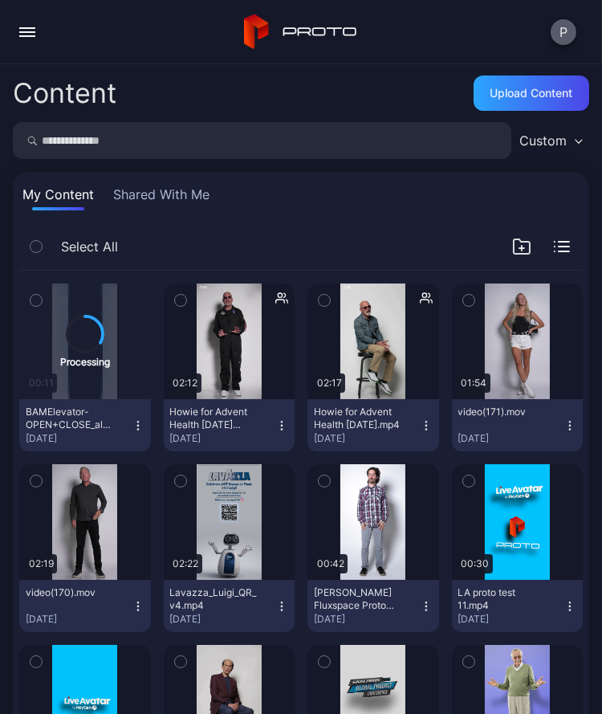
click at [555, 29] on button "P" at bounding box center [564, 32] width 26 height 26
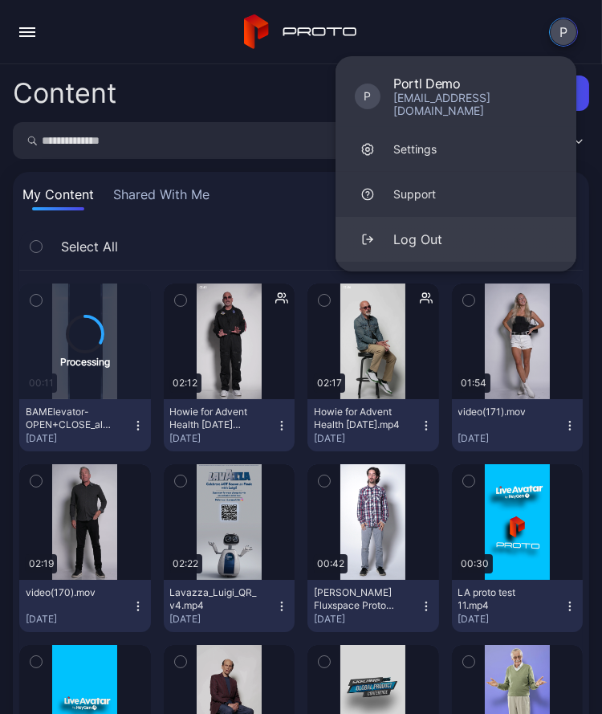
click at [473, 231] on button "Log Out" at bounding box center [456, 239] width 241 height 45
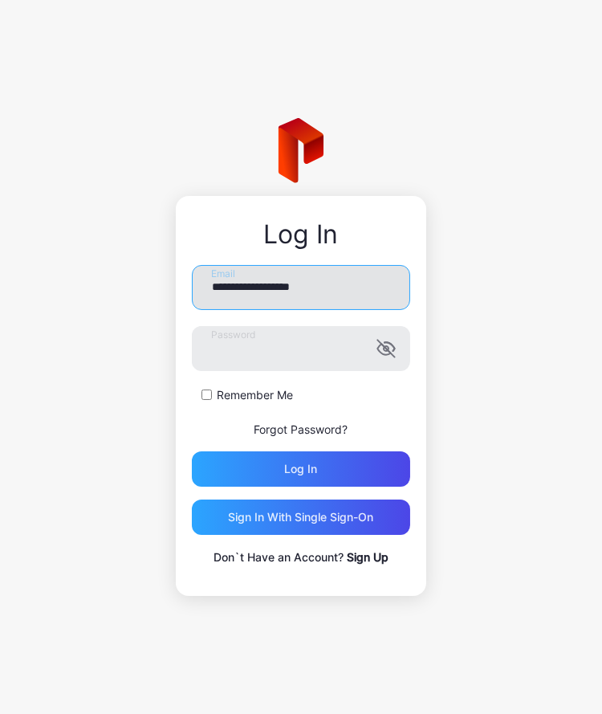
click at [278, 296] on input "**********" at bounding box center [301, 287] width 218 height 45
type input "**********"
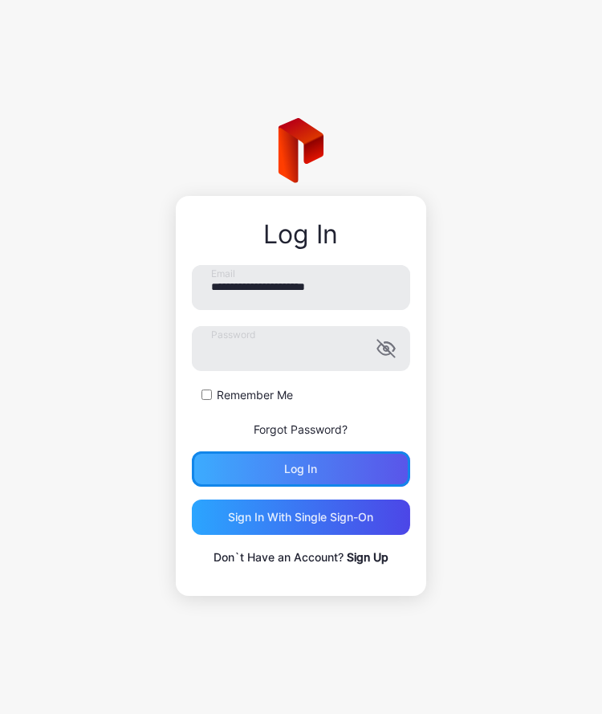
click at [304, 470] on div "Log in" at bounding box center [301, 469] width 33 height 13
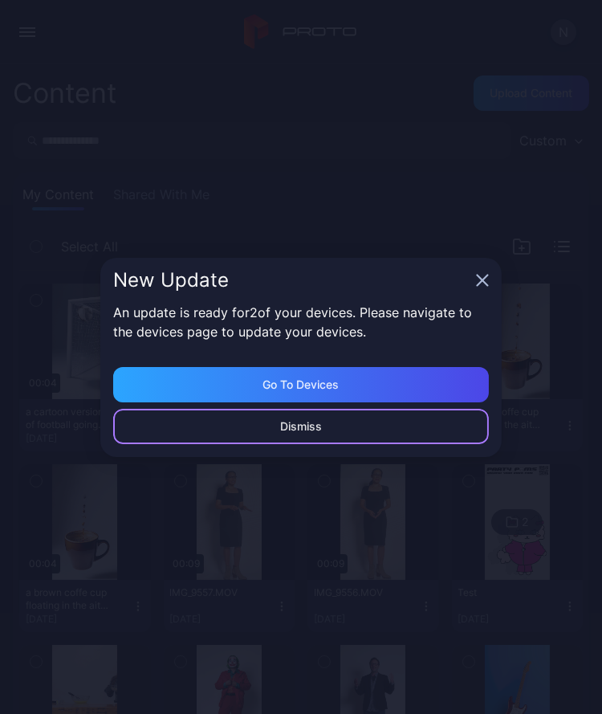
click at [288, 418] on div "Dismiss" at bounding box center [301, 426] width 376 height 35
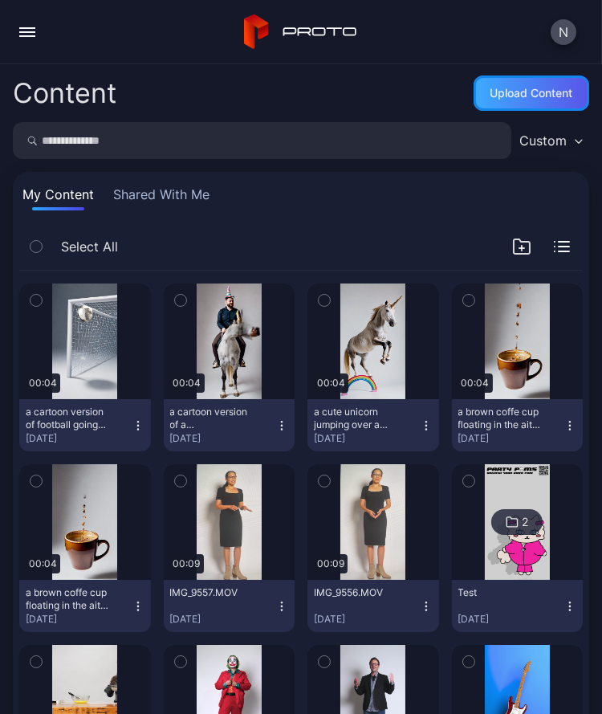
click at [528, 97] on div "Upload Content" at bounding box center [532, 93] width 83 height 13
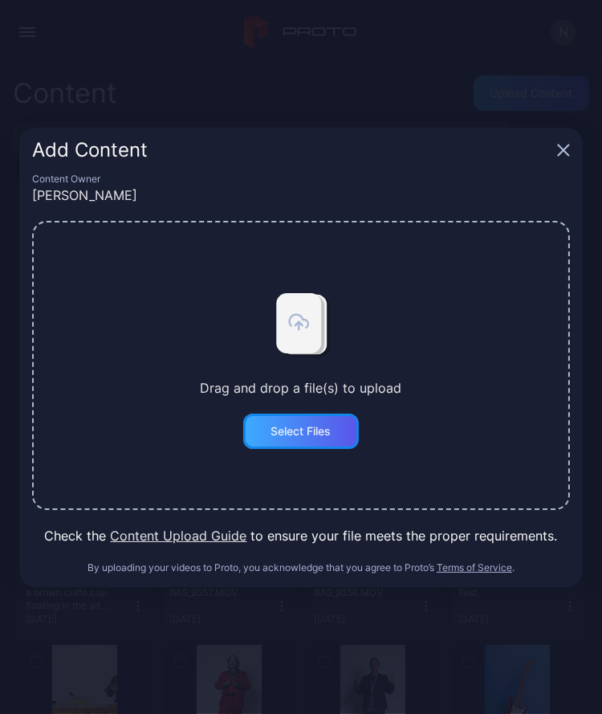
click at [289, 431] on div "Select Files" at bounding box center [301, 431] width 60 height 13
click at [170, 146] on div "Add Content" at bounding box center [291, 150] width 519 height 19
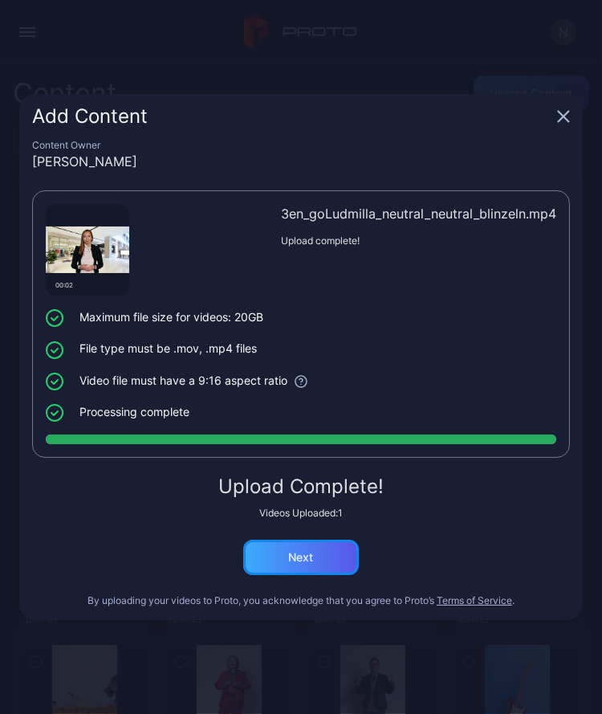
click at [322, 557] on div "Next" at bounding box center [301, 557] width 116 height 35
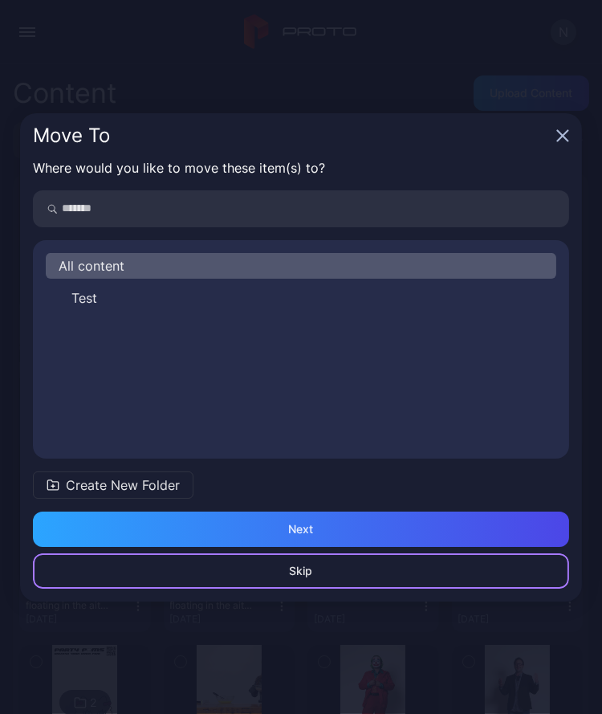
click at [316, 569] on div "Skip" at bounding box center [301, 570] width 537 height 35
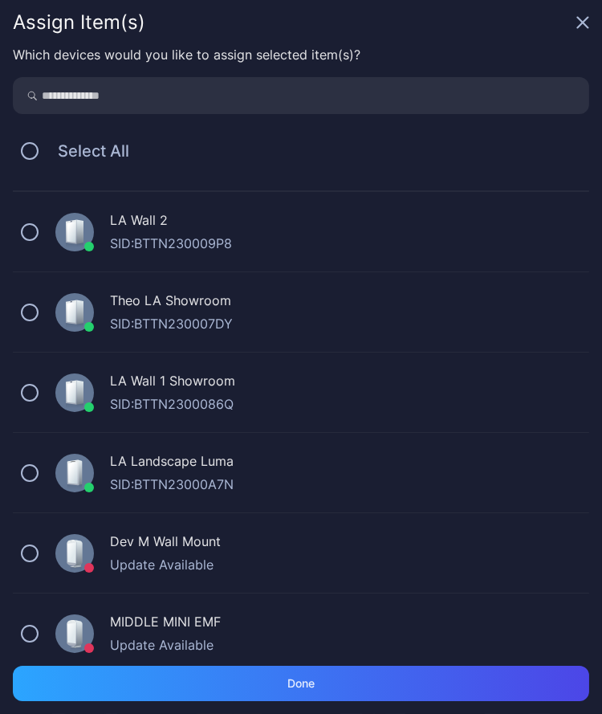
click at [581, 18] on icon "button" at bounding box center [583, 22] width 13 height 13
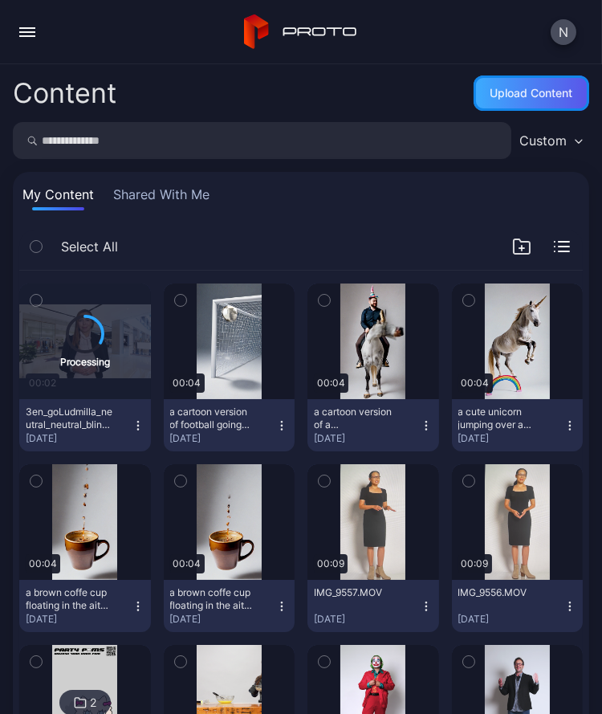
click at [518, 89] on div "Upload Content" at bounding box center [532, 93] width 83 height 13
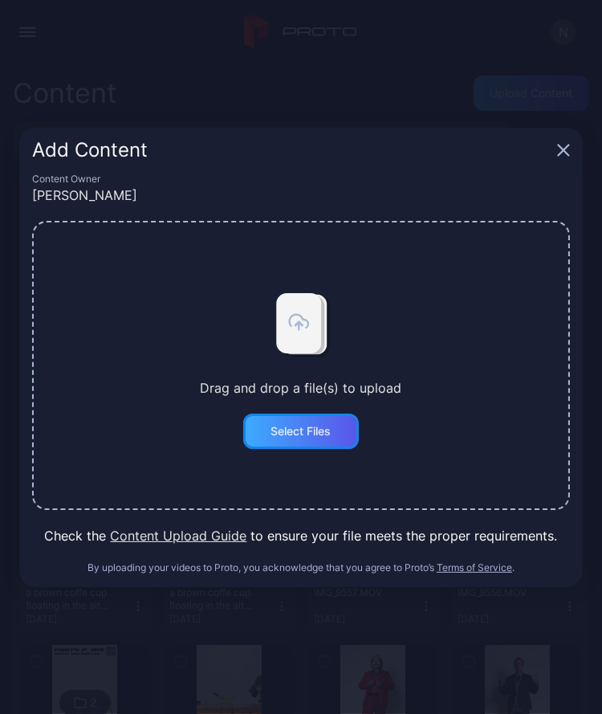
click at [248, 426] on div "Select Files" at bounding box center [301, 431] width 116 height 35
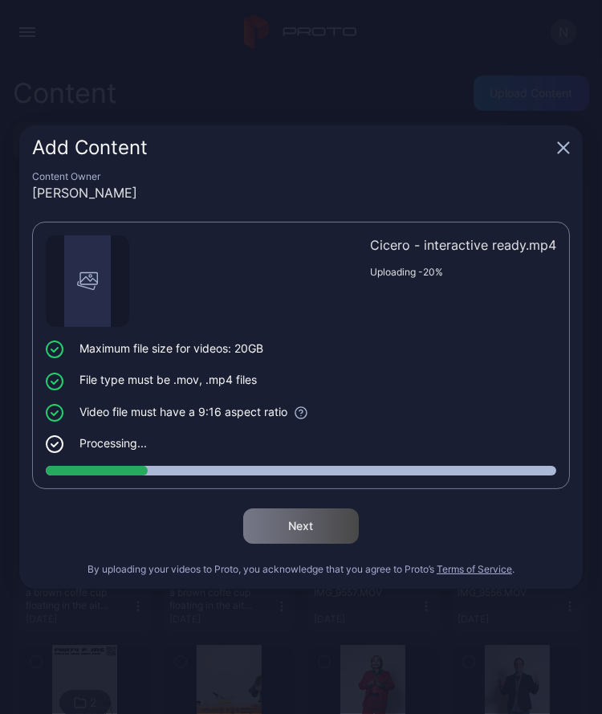
click at [568, 153] on icon "button" at bounding box center [564, 148] width 10 height 10
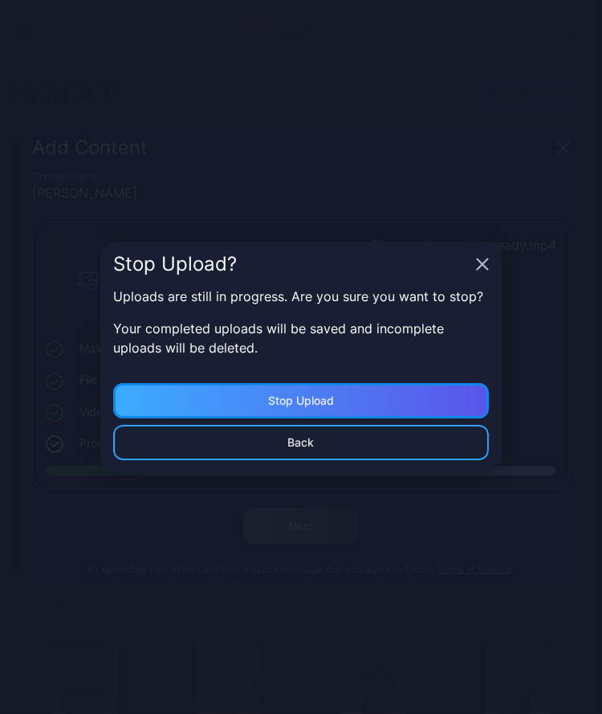
click at [331, 411] on div "Stop Upload" at bounding box center [301, 400] width 376 height 35
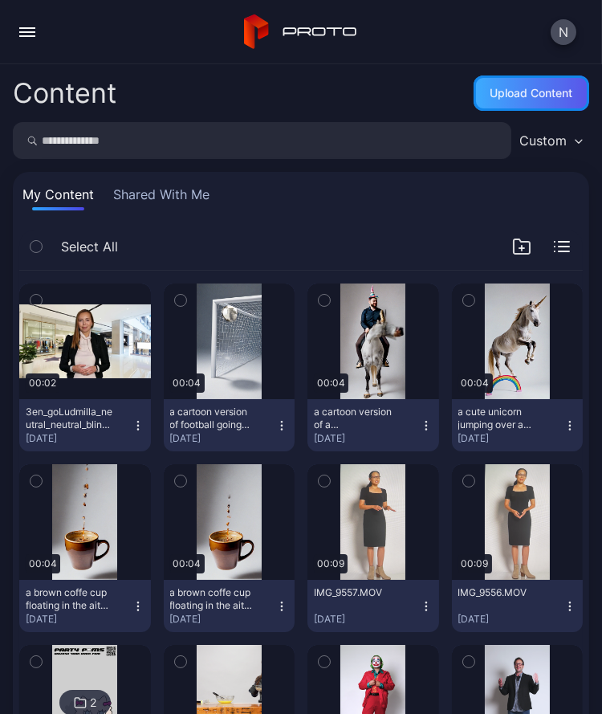
click at [507, 108] on div "Upload Content" at bounding box center [532, 93] width 116 height 35
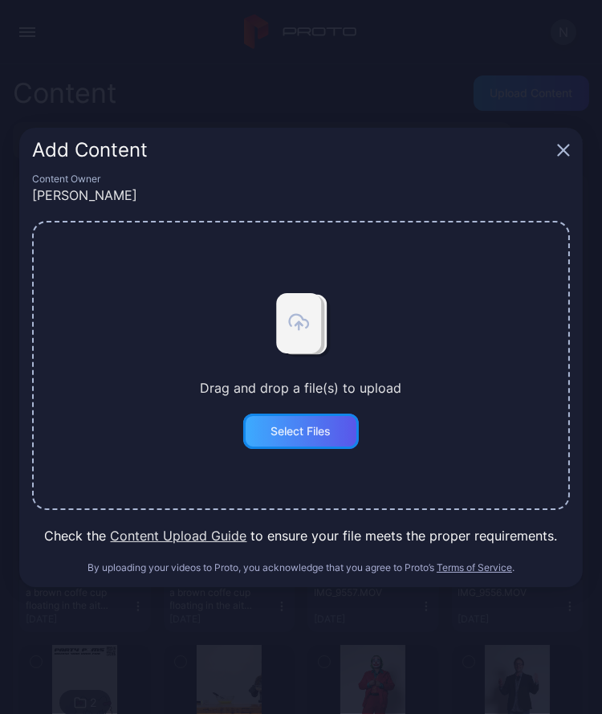
click at [312, 425] on div "Select Files" at bounding box center [301, 431] width 60 height 13
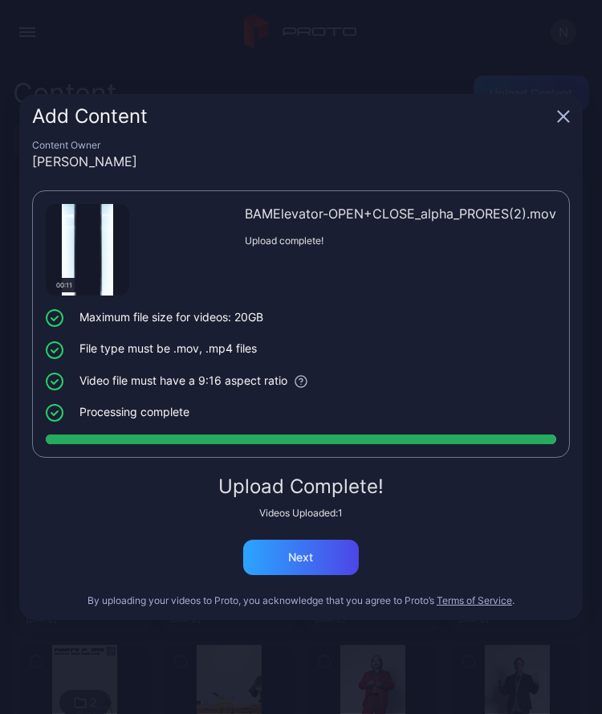
click at [561, 118] on icon "button" at bounding box center [563, 116] width 13 height 13
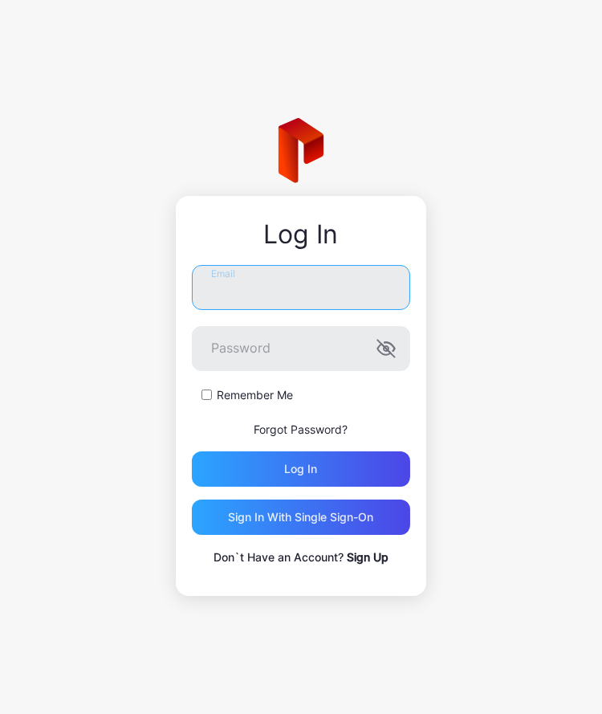
type input "**********"
